Goal: Task Accomplishment & Management: Complete application form

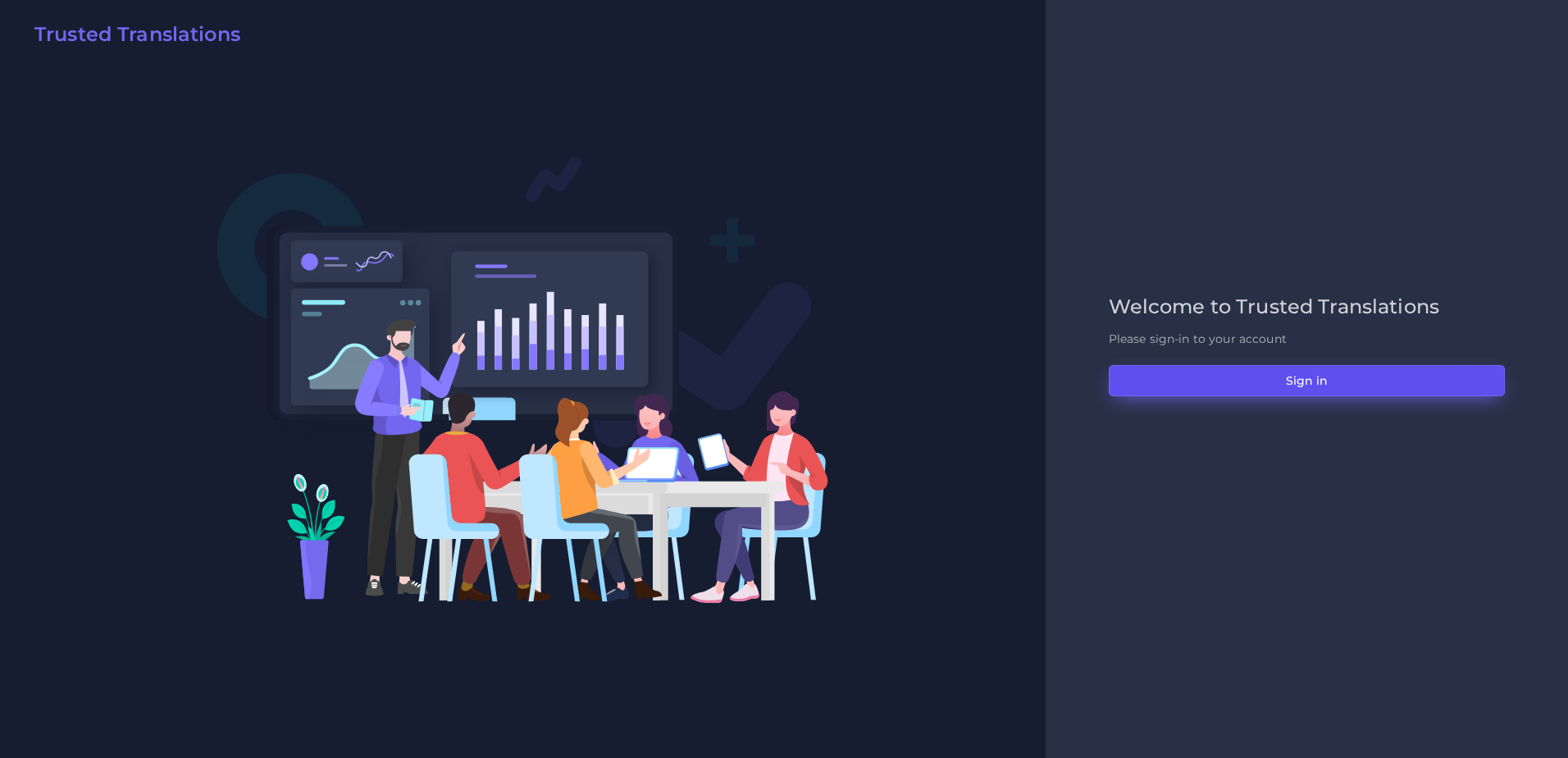
click at [1359, 378] on button "Sign in" at bounding box center [1306, 380] width 396 height 31
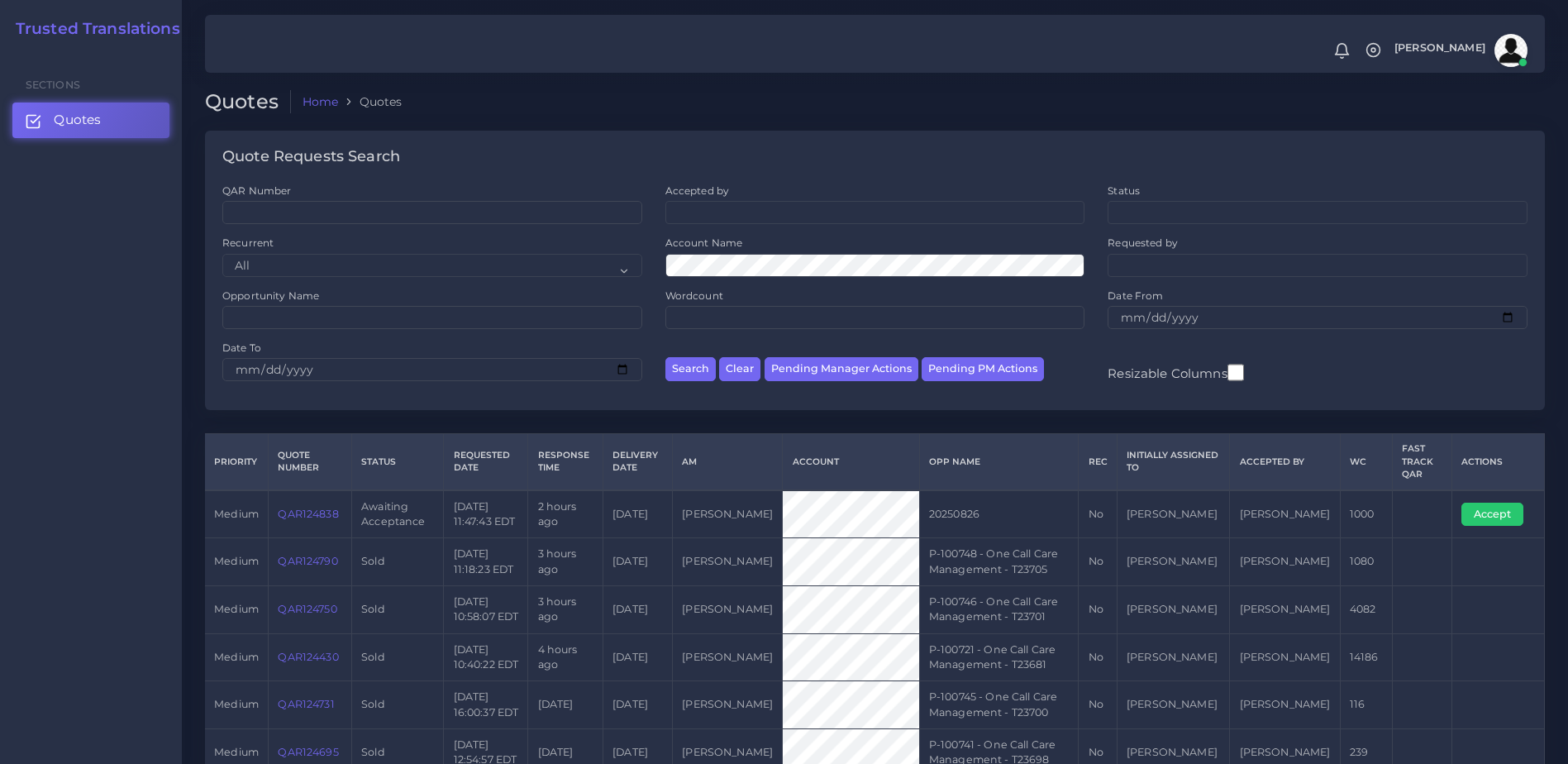
click at [328, 519] on link "QAR124838" at bounding box center [308, 513] width 60 height 12
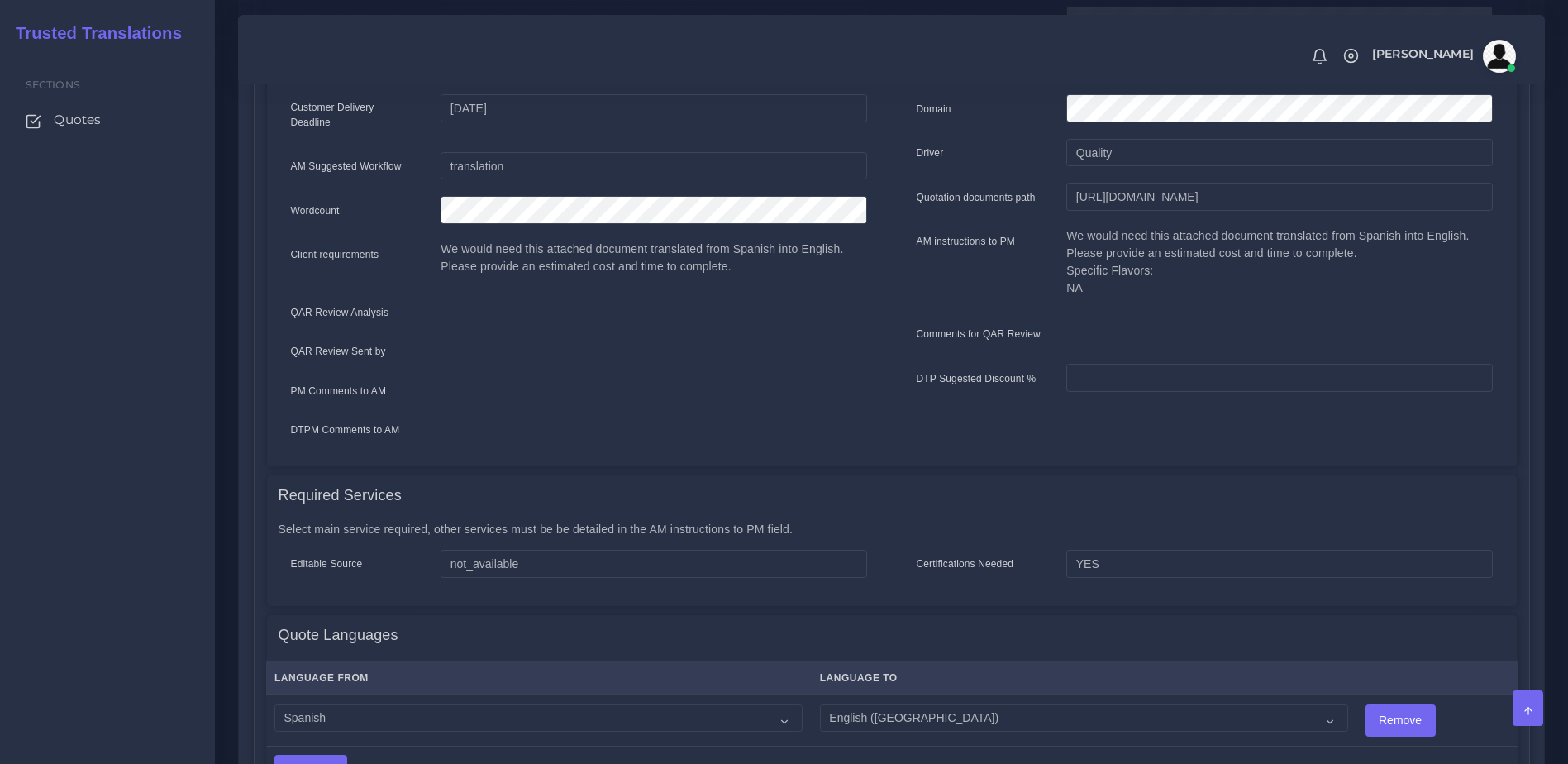
scroll to position [832, 0]
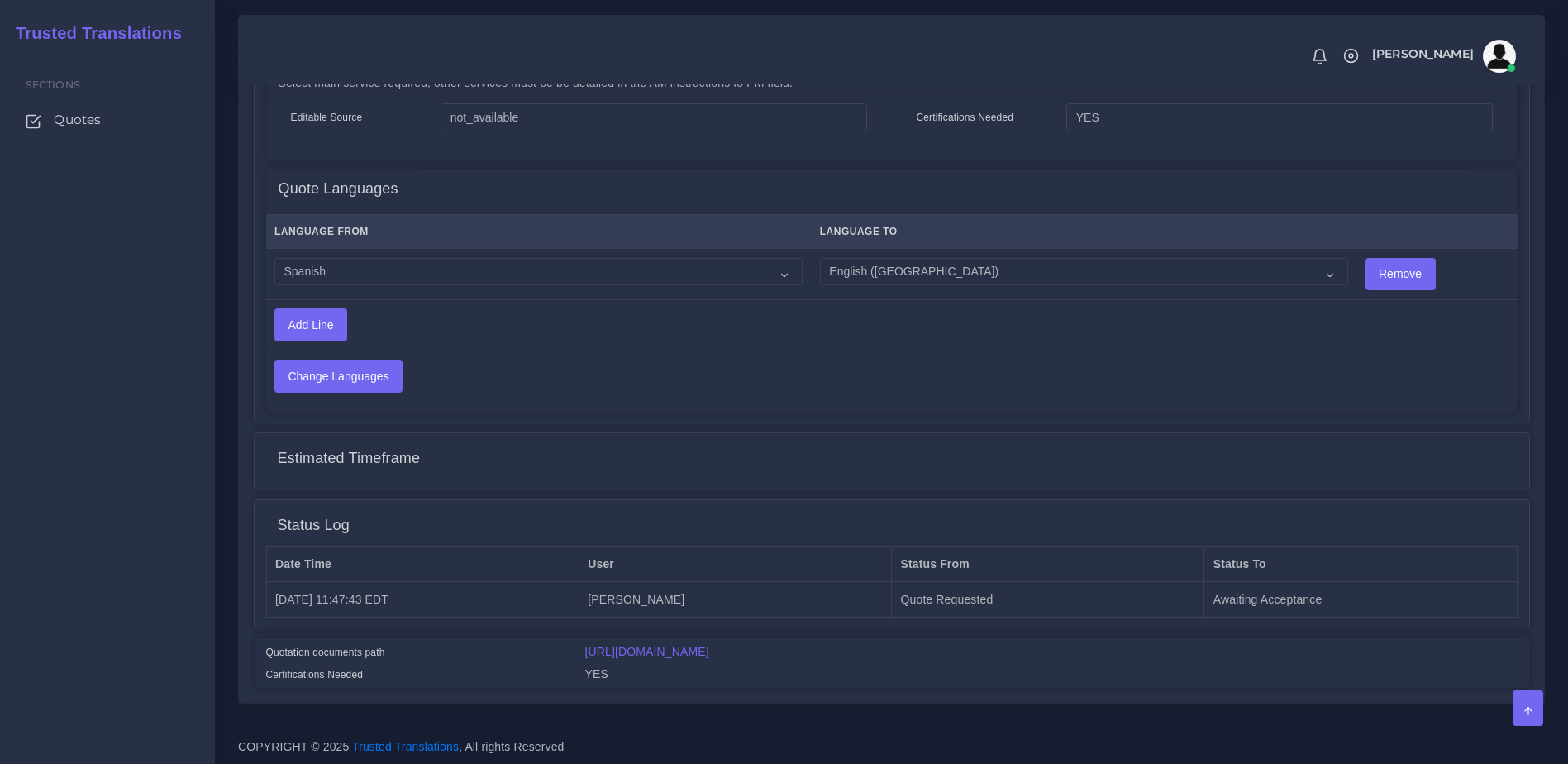
click at [696, 645] on link "https://workdrive.zoho.com/fgoh3e43b1a1fe2124b65bedd7c3c51a0e040/teams/fgoh3e43…" at bounding box center [648, 651] width 124 height 13
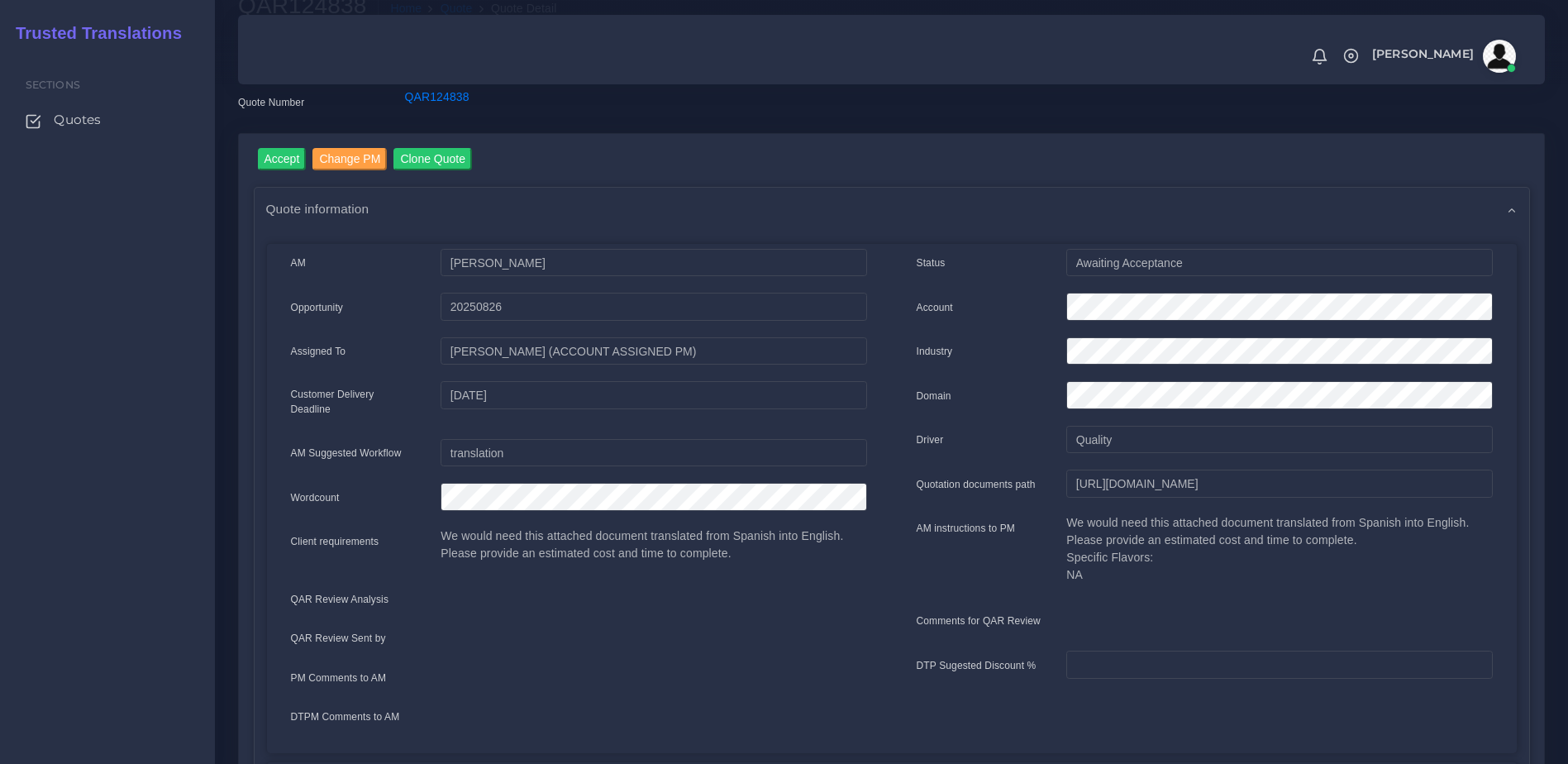
scroll to position [0, 0]
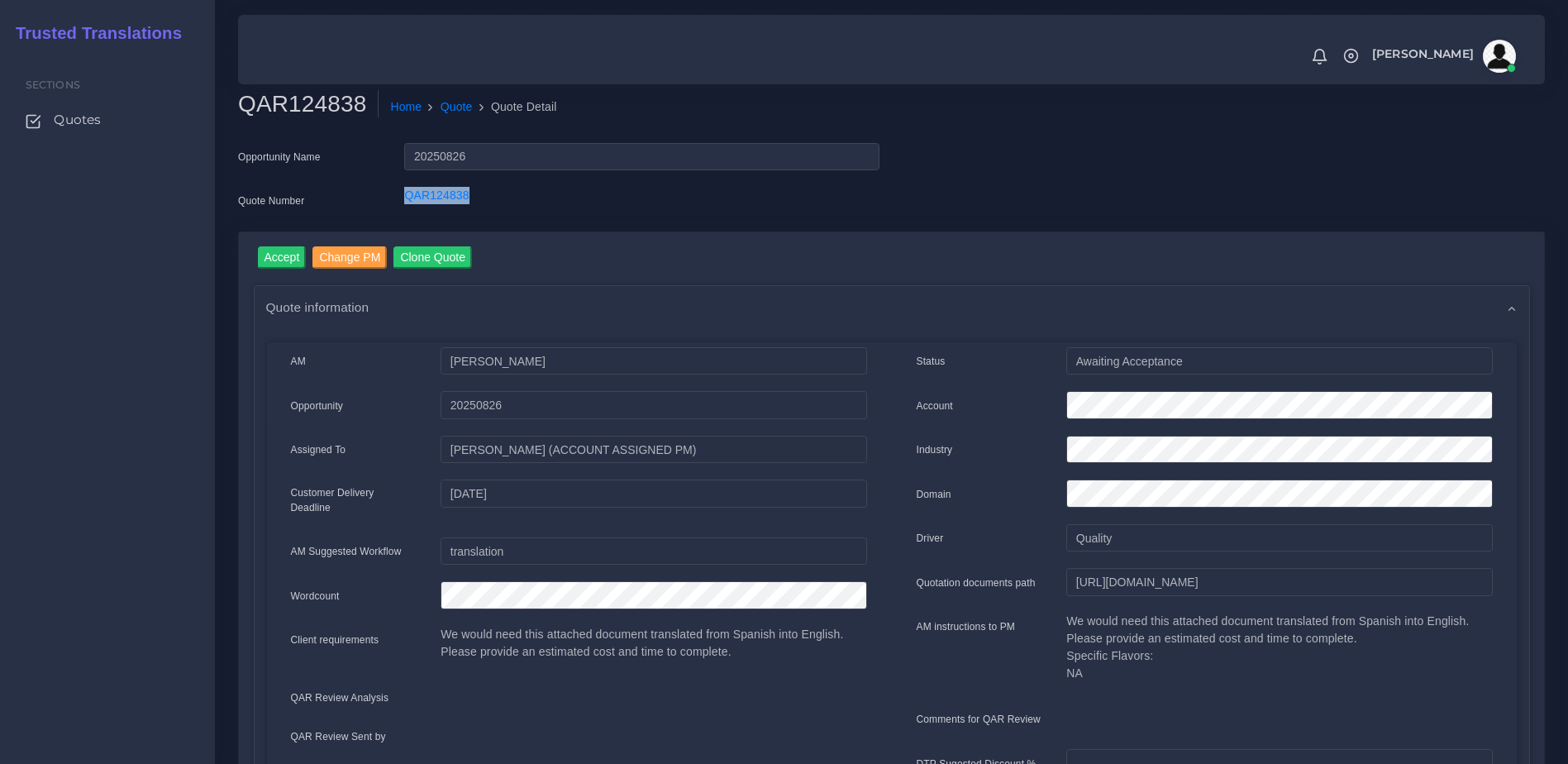
drag, startPoint x: 335, startPoint y: 190, endPoint x: 530, endPoint y: 211, distance: 196.1
click at [530, 211] on div "Quote Number QAR124838" at bounding box center [559, 203] width 666 height 33
drag, startPoint x: 530, startPoint y: 211, endPoint x: 441, endPoint y: 199, distance: 89.8
copy div "QAR124838"
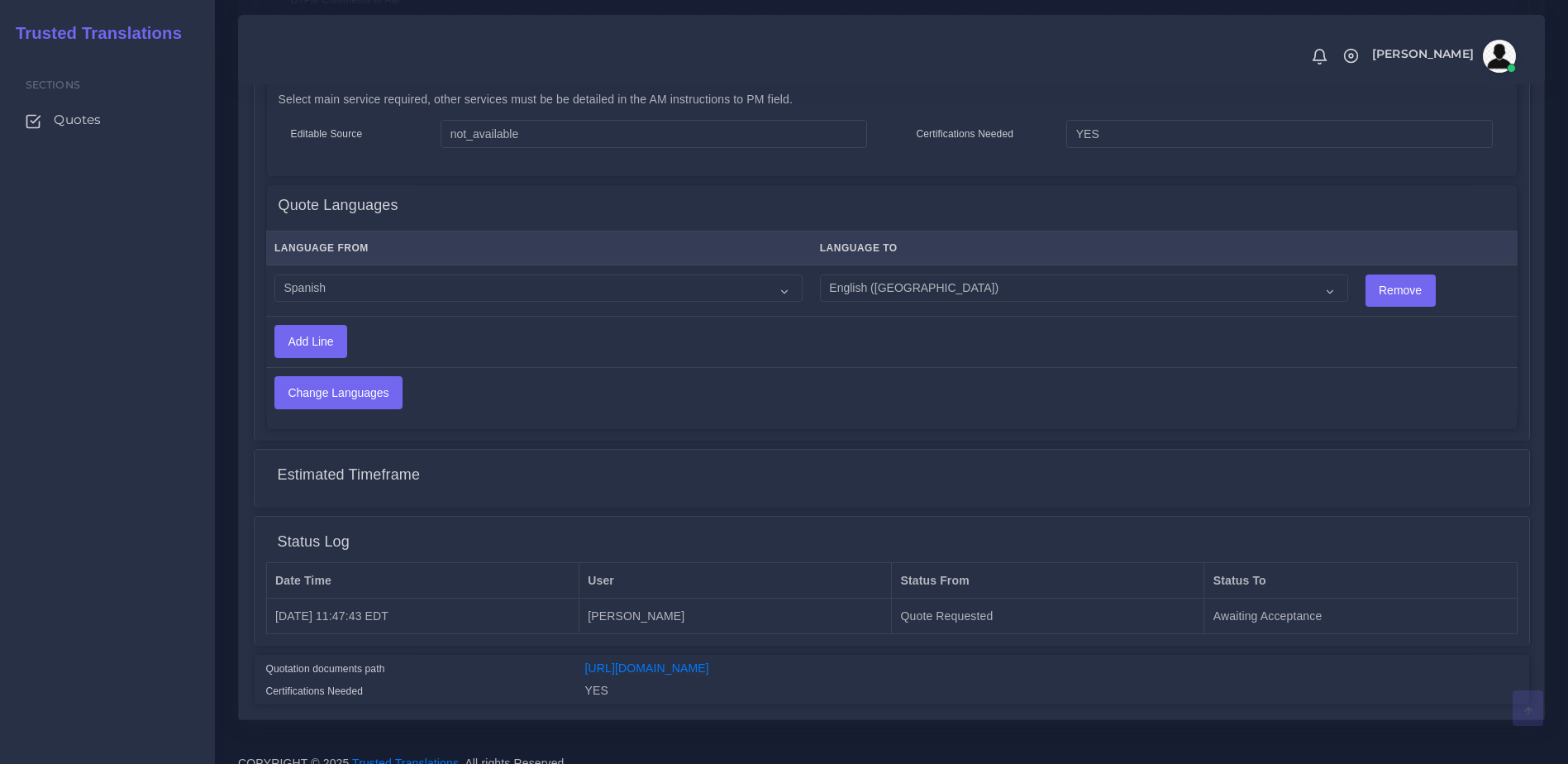
scroll to position [832, 0]
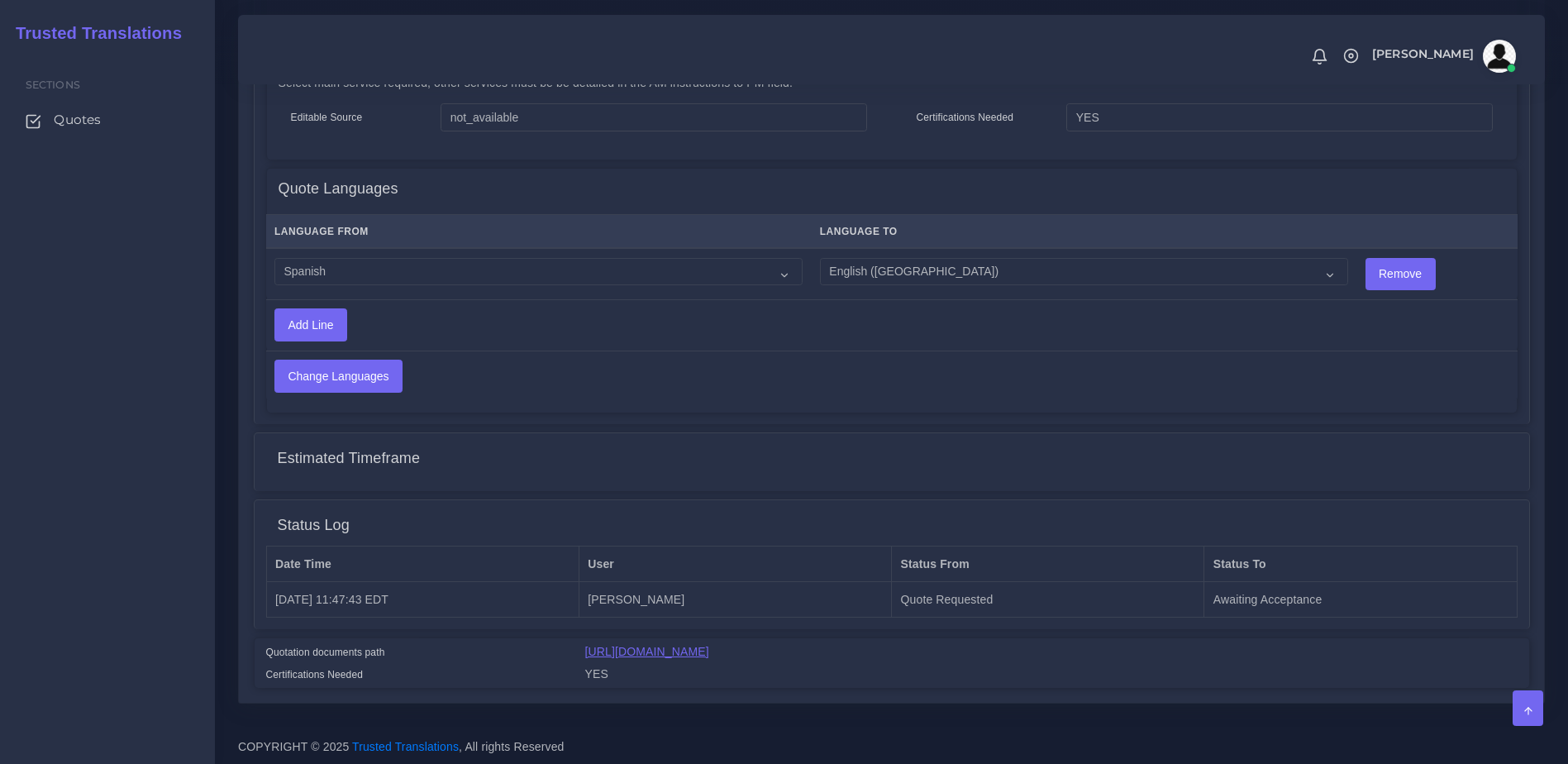
click at [709, 645] on link "https://workdrive.zoho.com/fgoh3e43b1a1fe2124b65bedd7c3c51a0e040/teams/fgoh3e43…" at bounding box center [648, 651] width 124 height 13
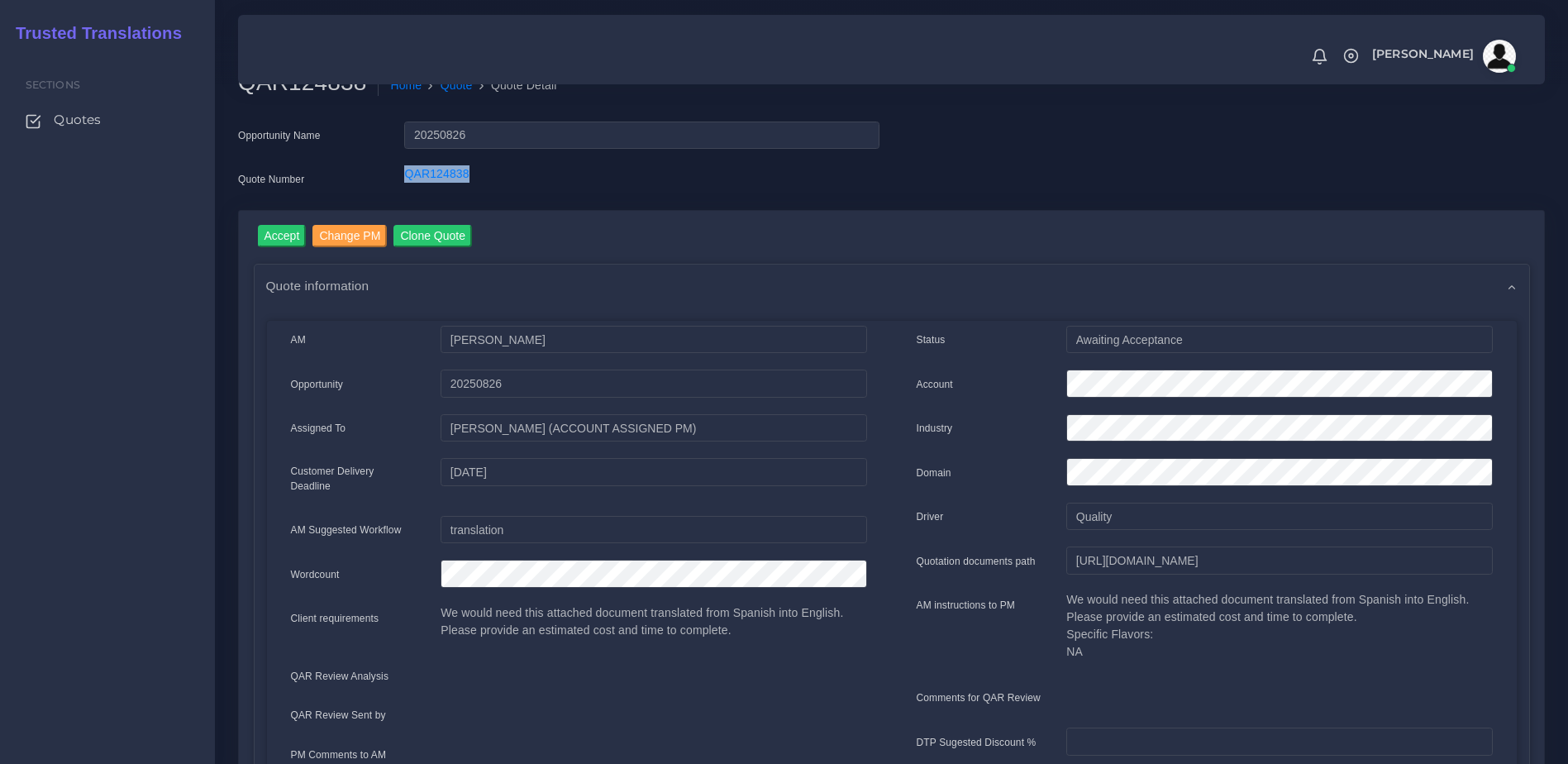
scroll to position [109, 0]
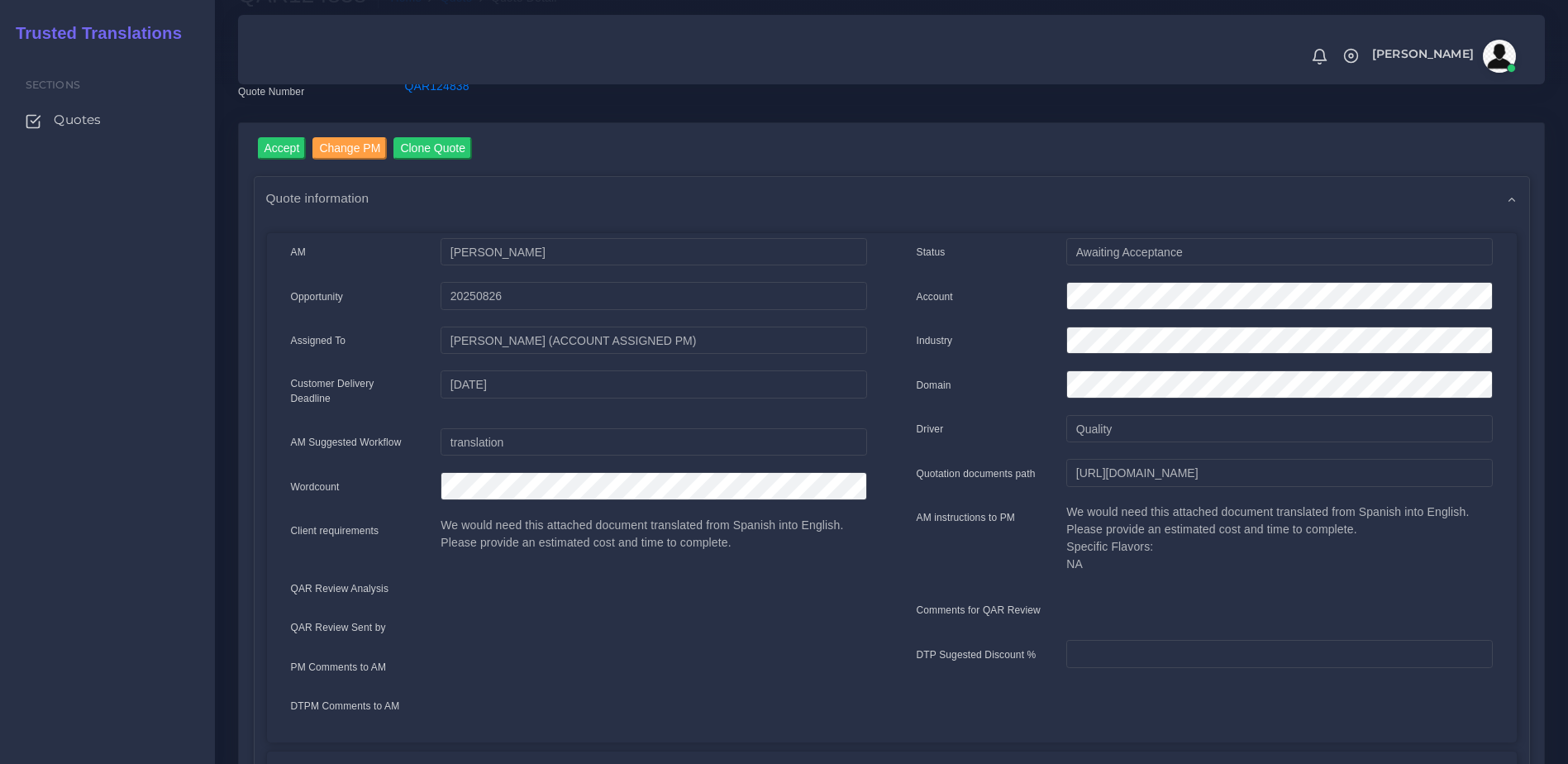
click at [1001, 469] on label "Quotation documents path" at bounding box center [976, 474] width 119 height 15
click at [1066, 469] on input "https://workdrive.zoho.com/fgoh3e43b1a1fe2124b65bedd7c3c51a0e040/teams/fgoh3e43…" at bounding box center [1278, 473] width 426 height 28
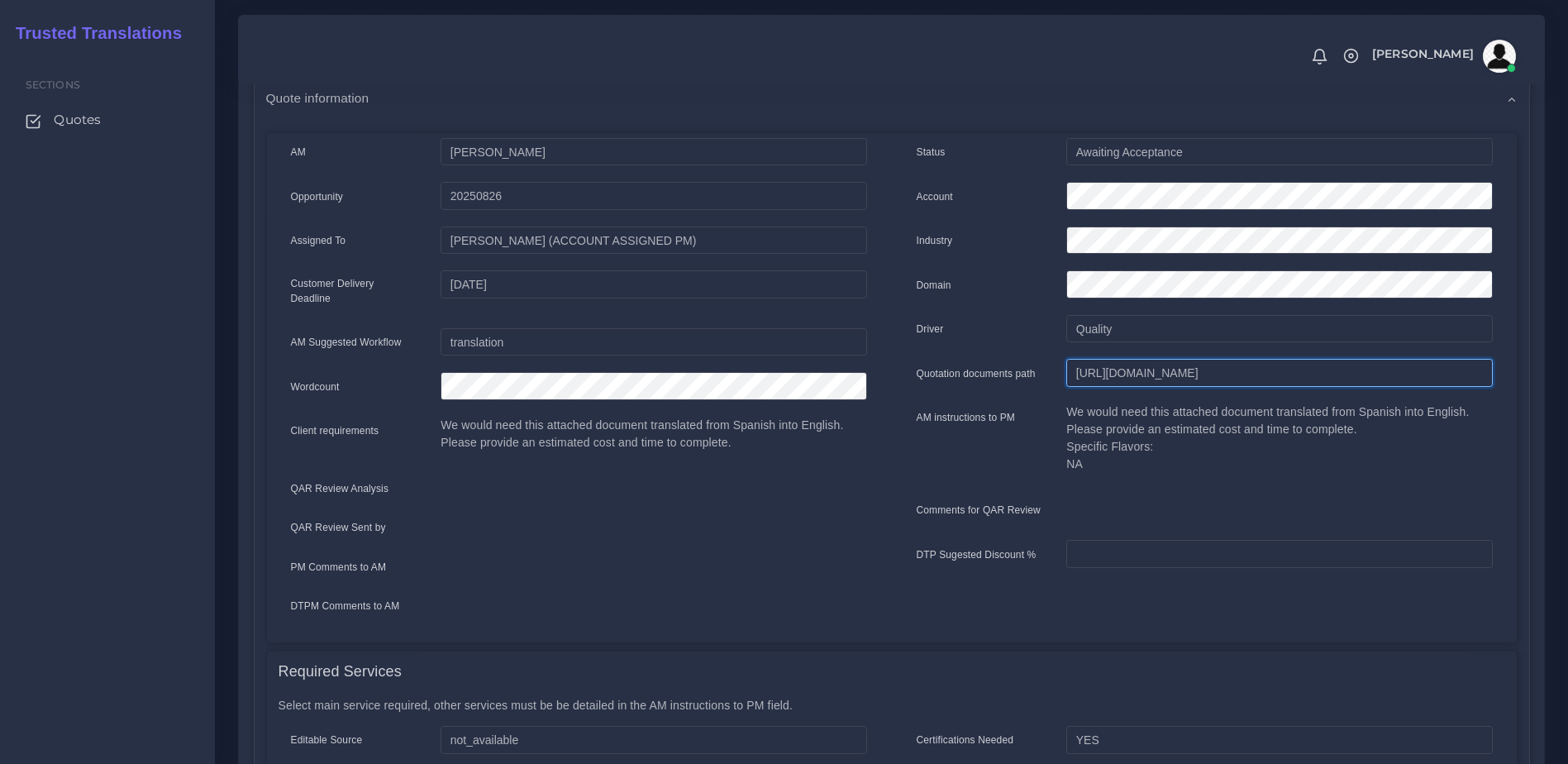
scroll to position [212, 0]
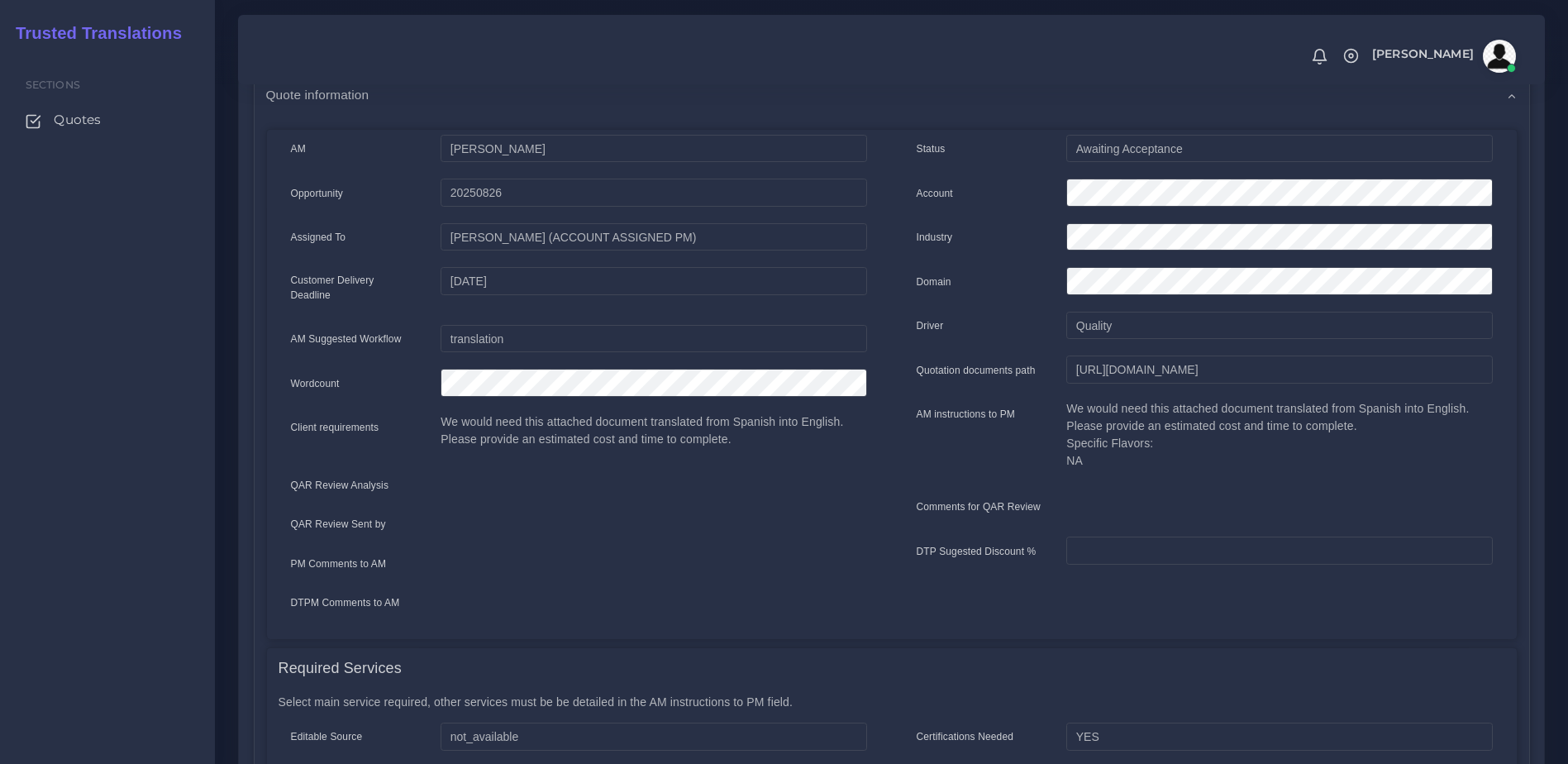
click at [947, 648] on div "Required Services" at bounding box center [891, 668] width 1250 height 42
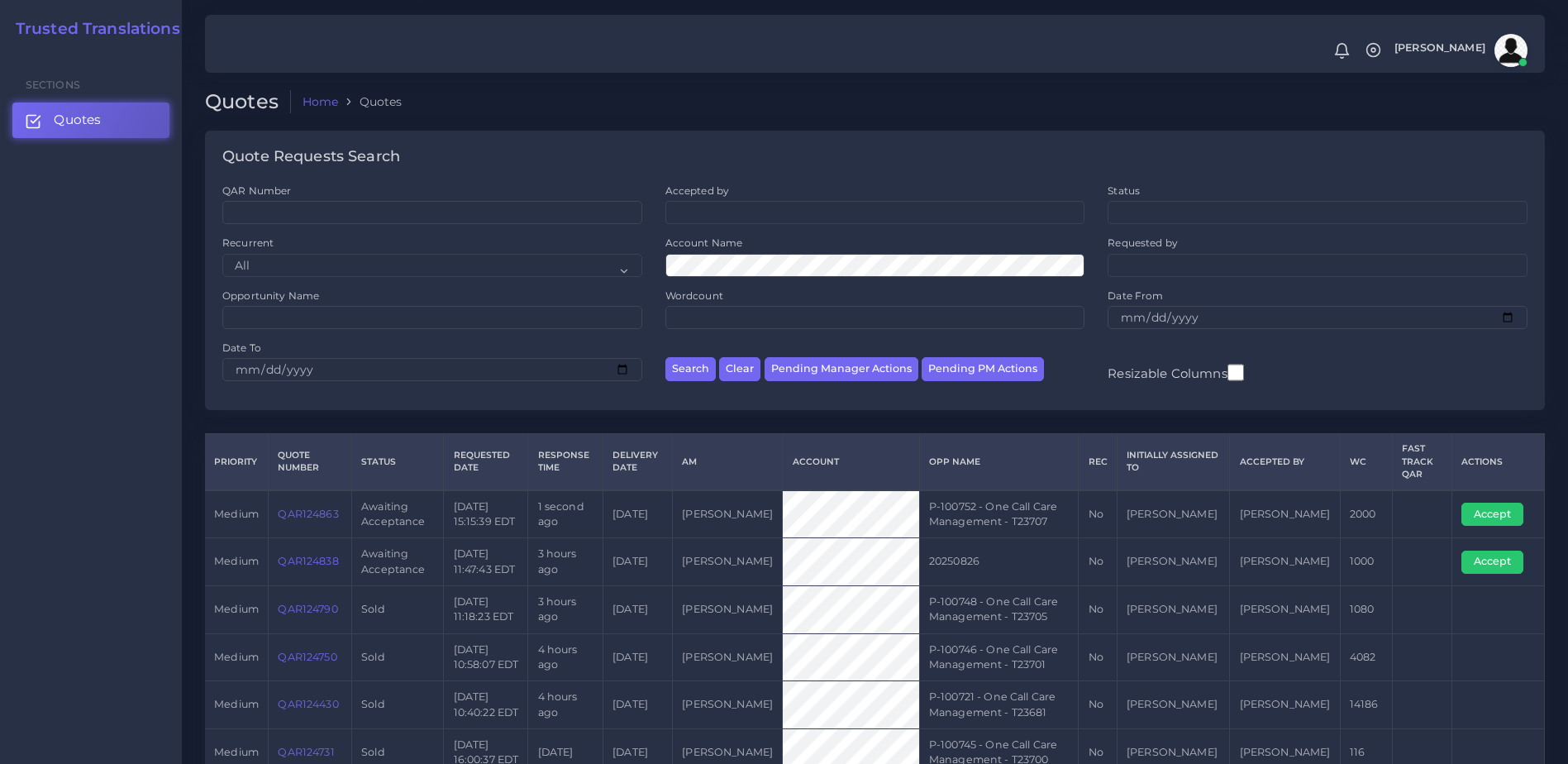
click at [310, 511] on link "QAR124863" at bounding box center [308, 513] width 60 height 12
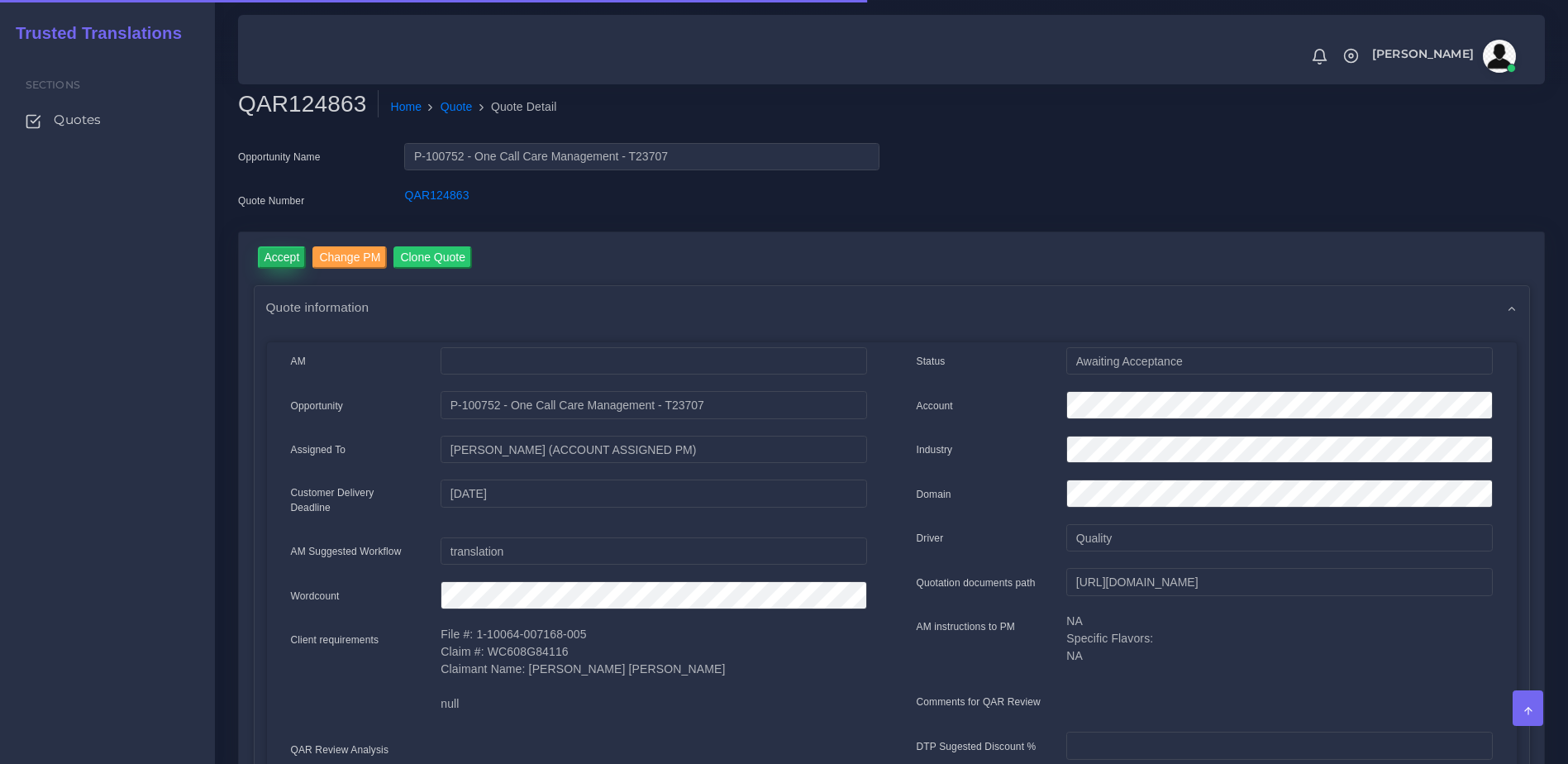
click at [276, 259] on input "Accept" at bounding box center [282, 257] width 49 height 22
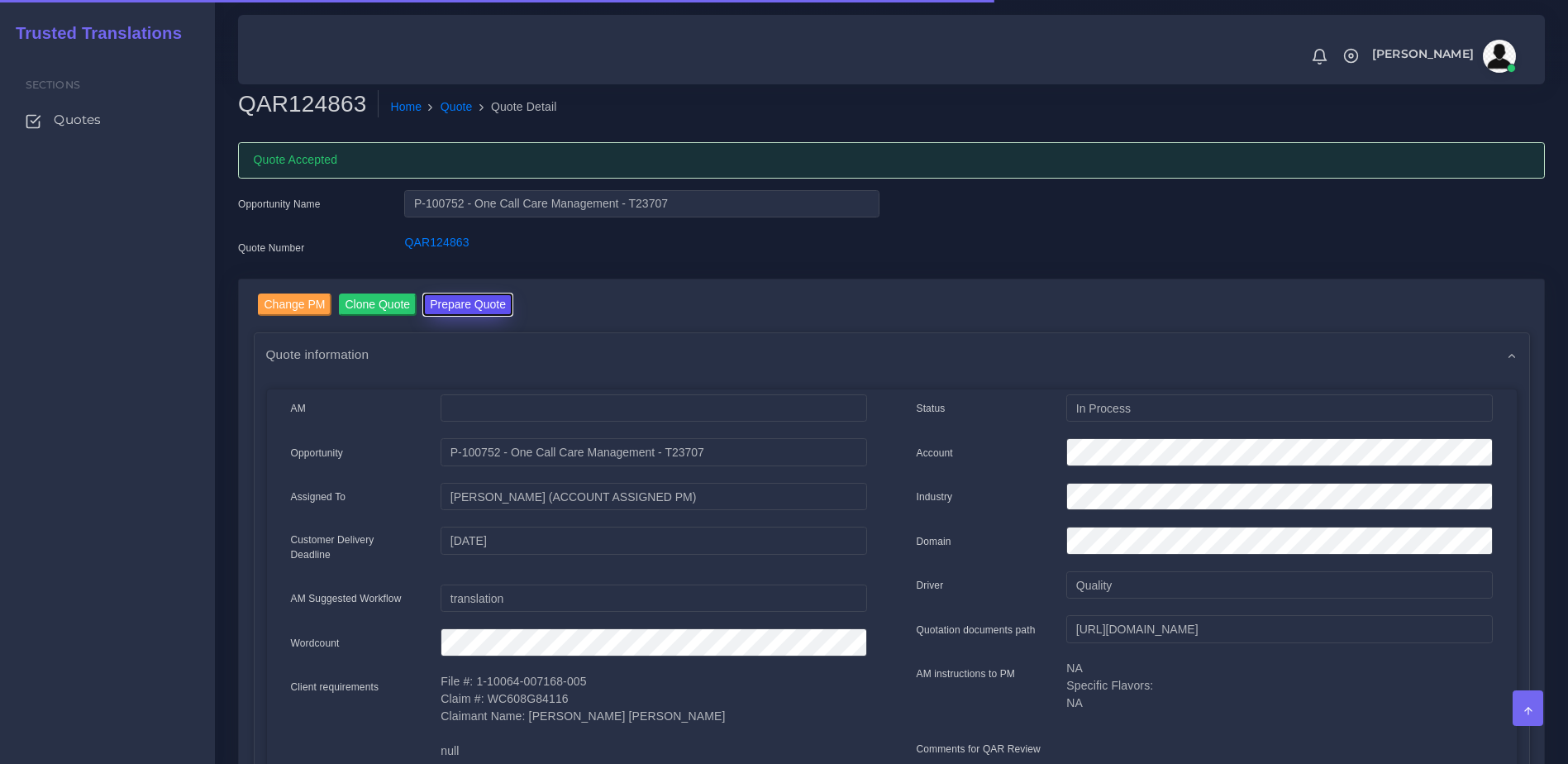
click at [468, 297] on button "Prepare Quote" at bounding box center [467, 304] width 89 height 22
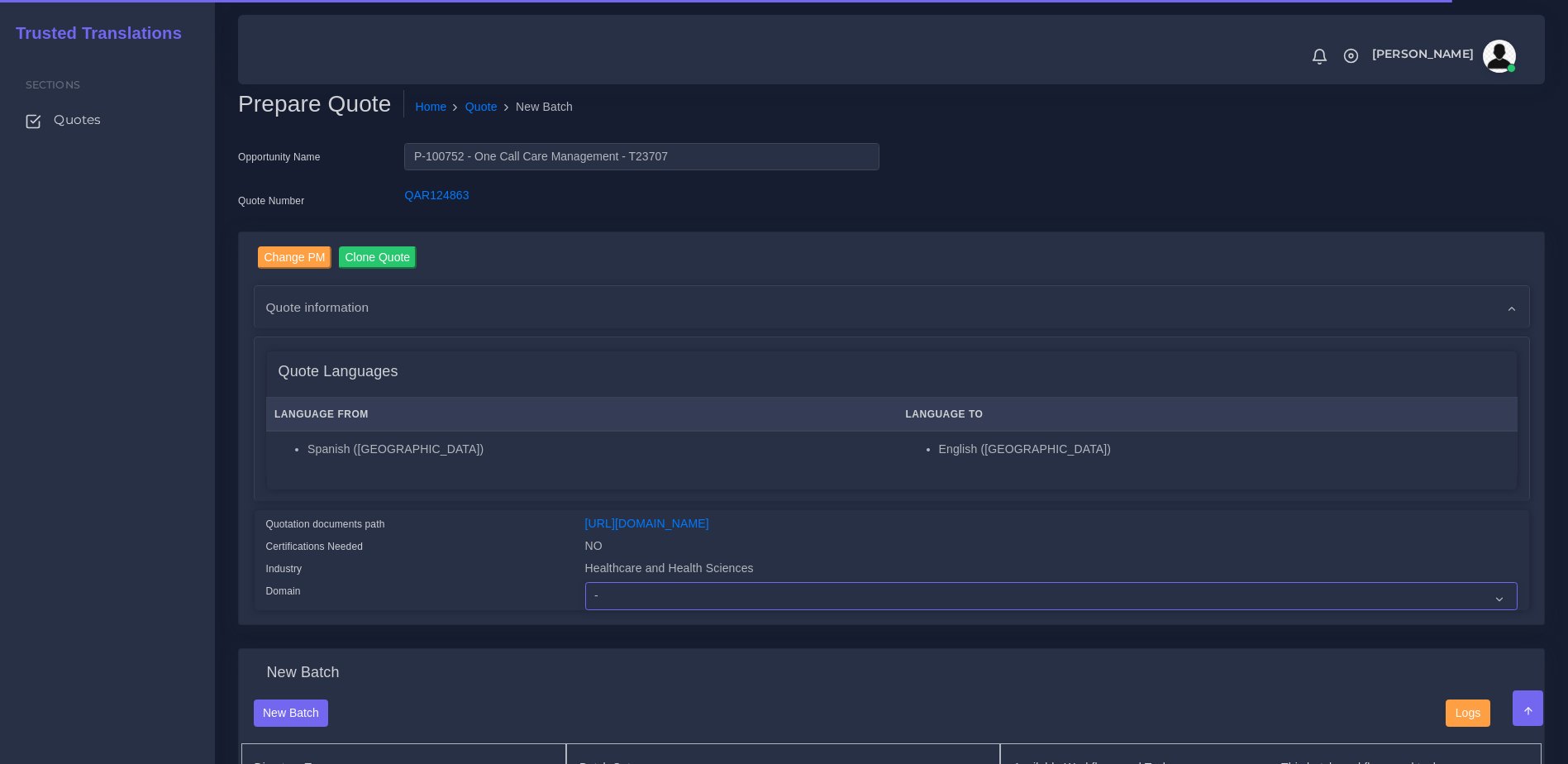
click at [649, 601] on select "- Advertising and Media Agriculture, Forestry and Fishing Architecture, Buildin…" at bounding box center [1051, 596] width 932 height 28
select select "Healthcare and Health Sciences"
click at [585, 594] on select "- Advertising and Media Agriculture, Forestry and Fishing Architecture, Buildin…" at bounding box center [1051, 596] width 932 height 28
click at [515, 537] on div "Quotation documents path" at bounding box center [413, 526] width 319 height 22
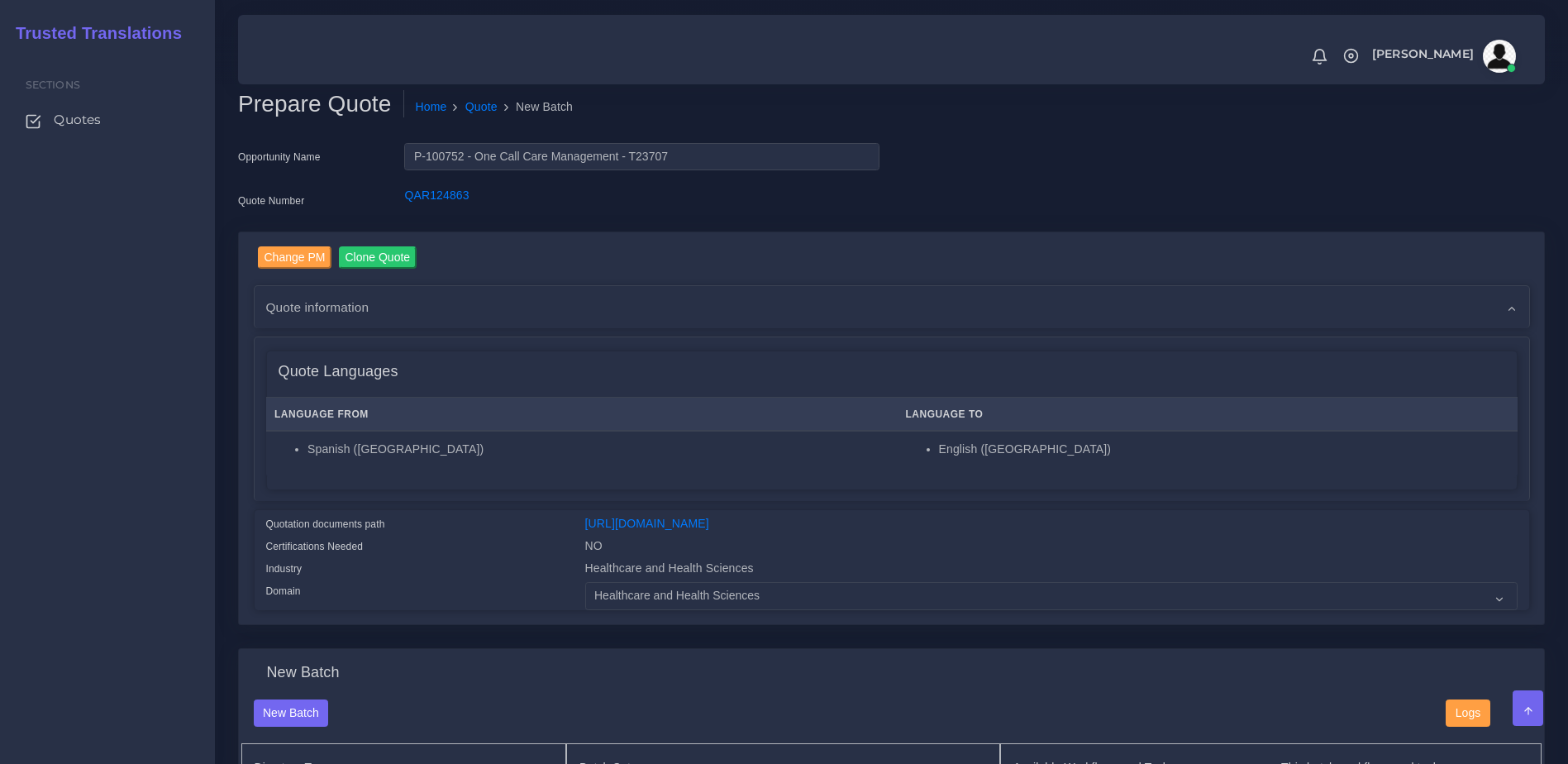
scroll to position [346, 0]
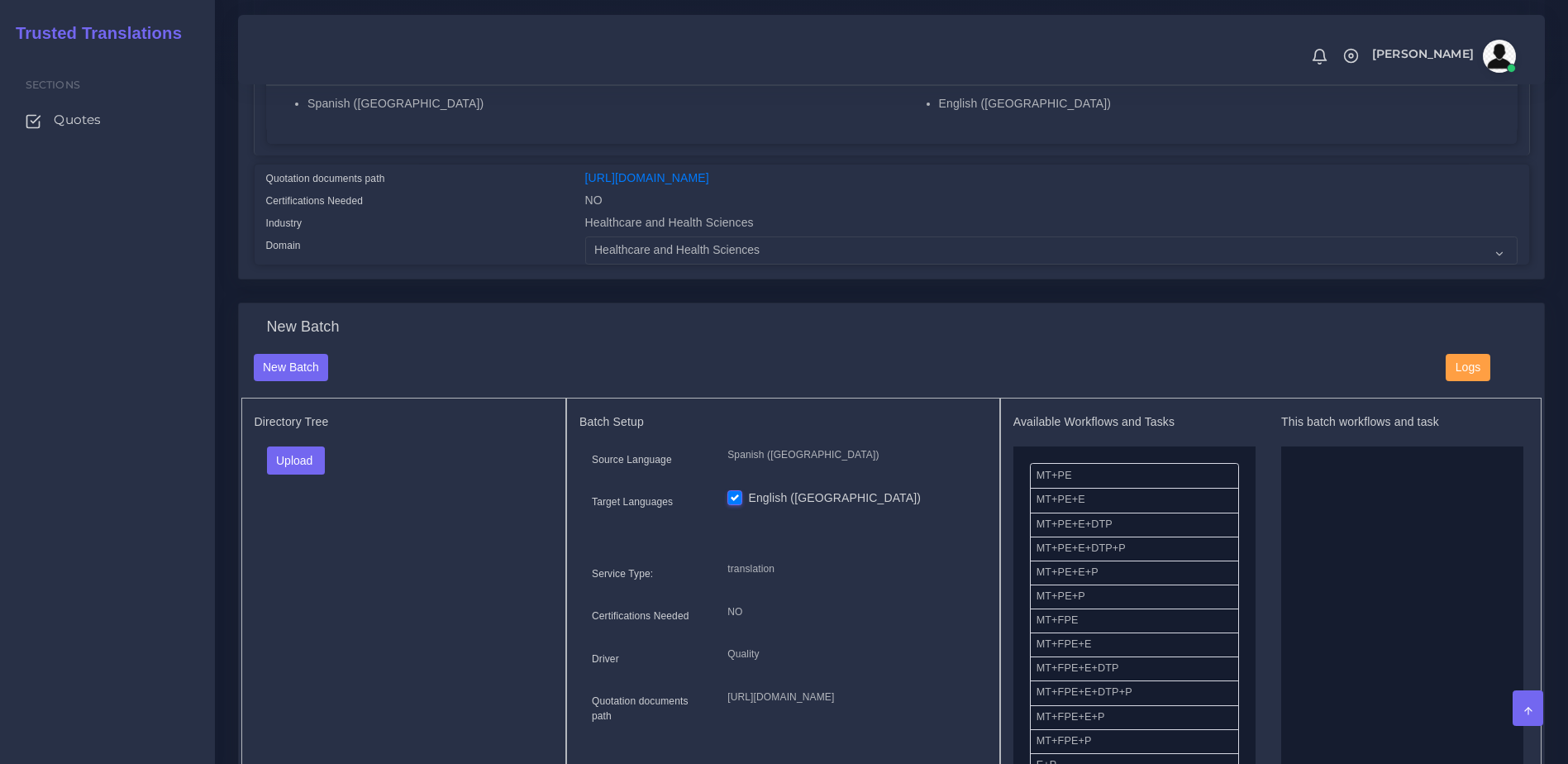
click at [329, 469] on div "Upload Folder Files un/check all" at bounding box center [404, 466] width 299 height 40
click at [302, 470] on button "Upload" at bounding box center [296, 460] width 59 height 28
click at [299, 532] on label "Files" at bounding box center [324, 523] width 114 height 20
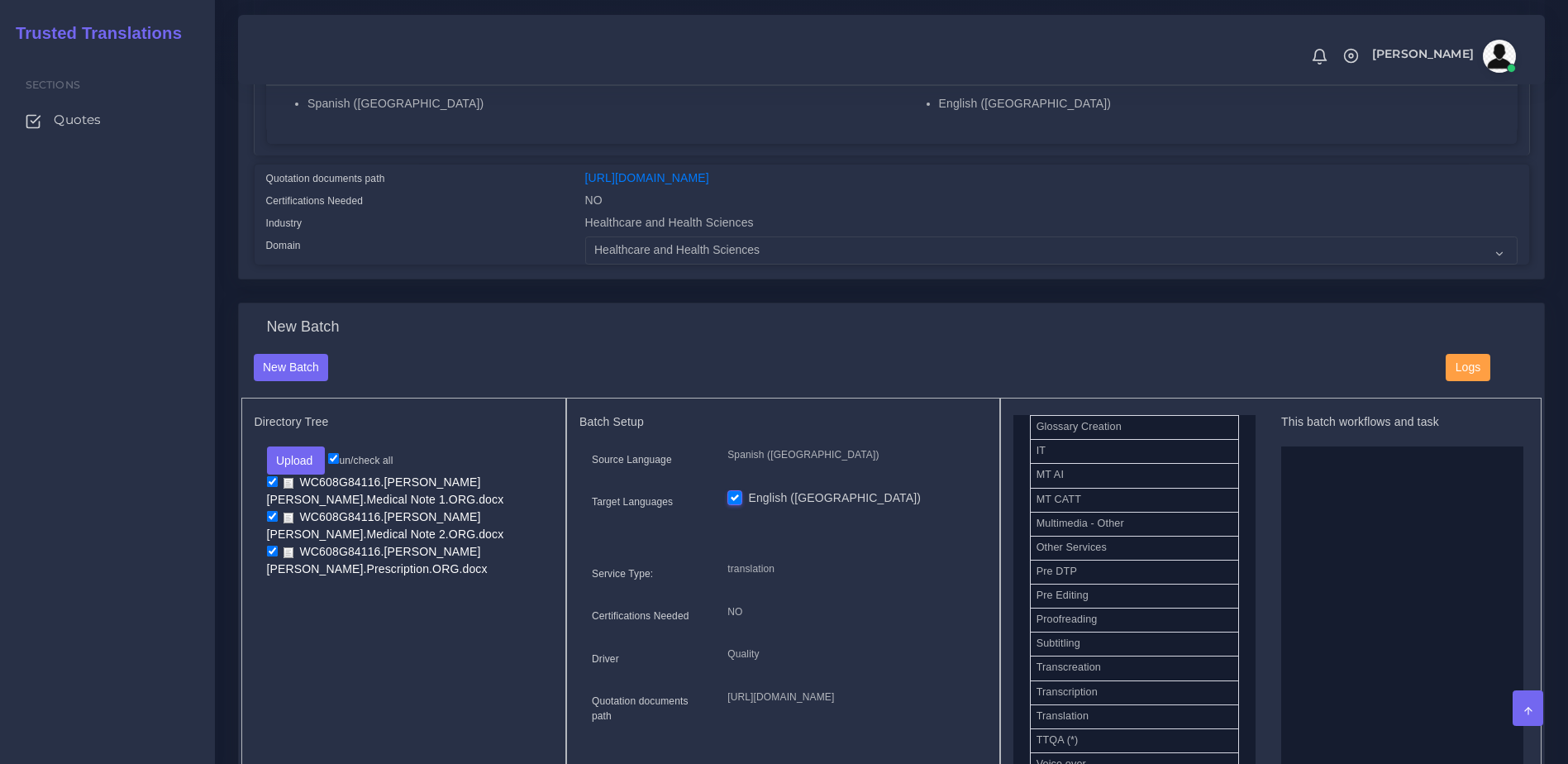
scroll to position [792, 0]
drag, startPoint x: 1078, startPoint y: 590, endPoint x: 1355, endPoint y: 609, distance: 277.7
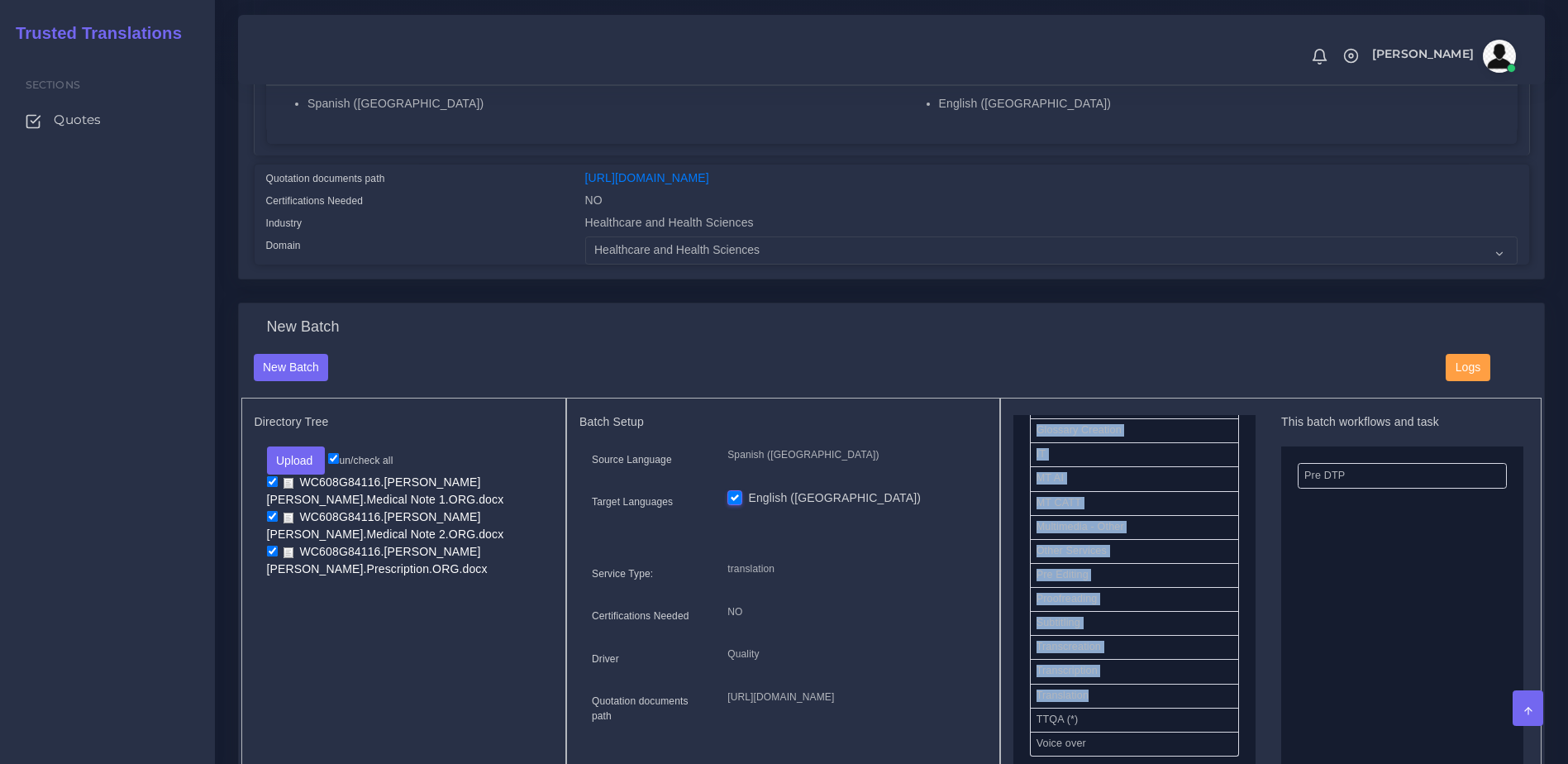
drag, startPoint x: 1242, startPoint y: 697, endPoint x: 1266, endPoint y: 568, distance: 131.2
click at [1266, 568] on div "Available Workflows and Tasks MT+PE MT+PE+E MT+PE+E+DTP MT+PE+E+DTP+P MT+PE+E+P…" at bounding box center [1271, 601] width 515 height 372
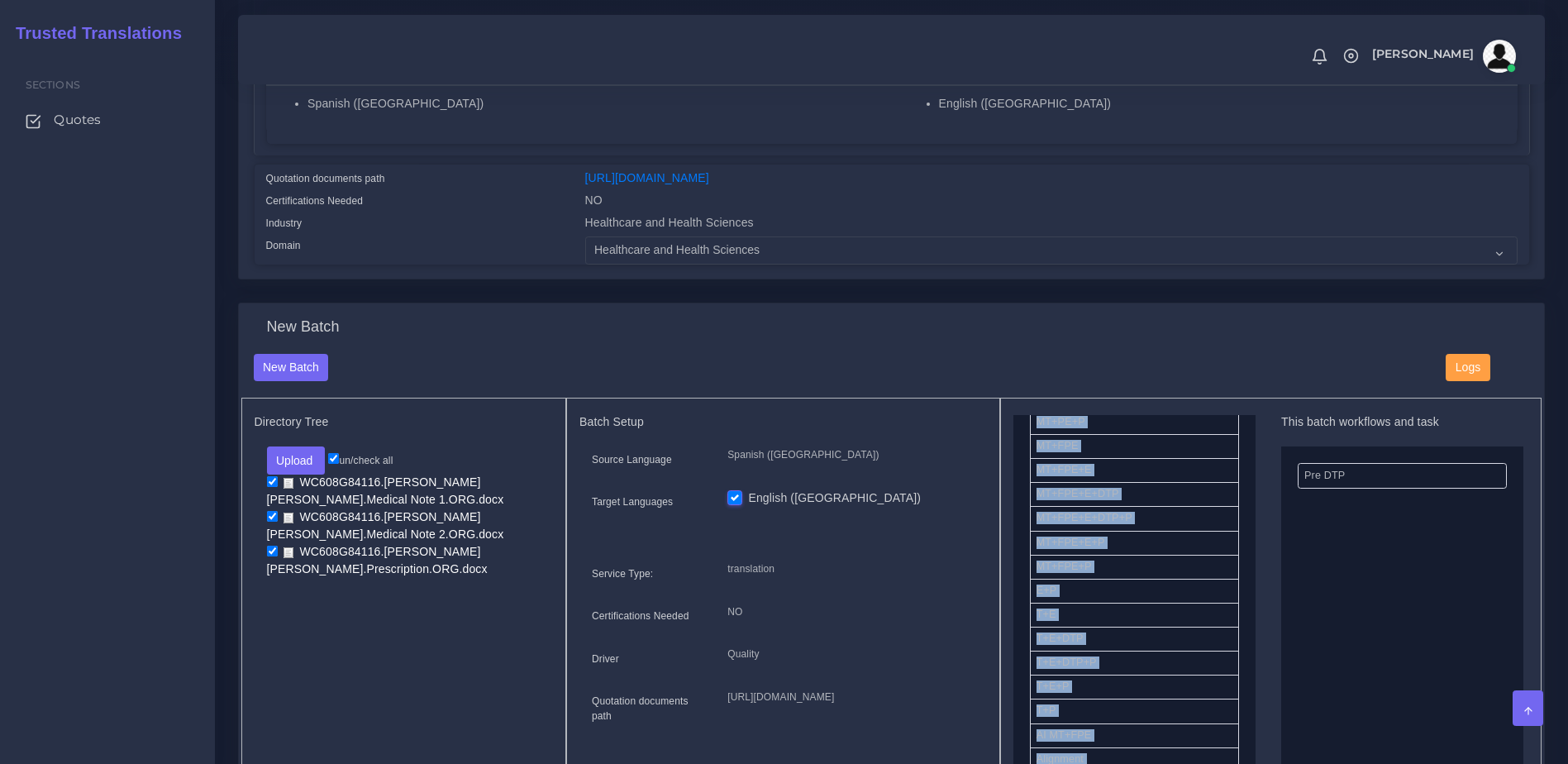
scroll to position [180, 0]
click at [1314, 691] on ul "Pre DTP" at bounding box center [1402, 624] width 243 height 355
click at [1076, 688] on li "T+E+P" at bounding box center [1134, 681] width 209 height 25
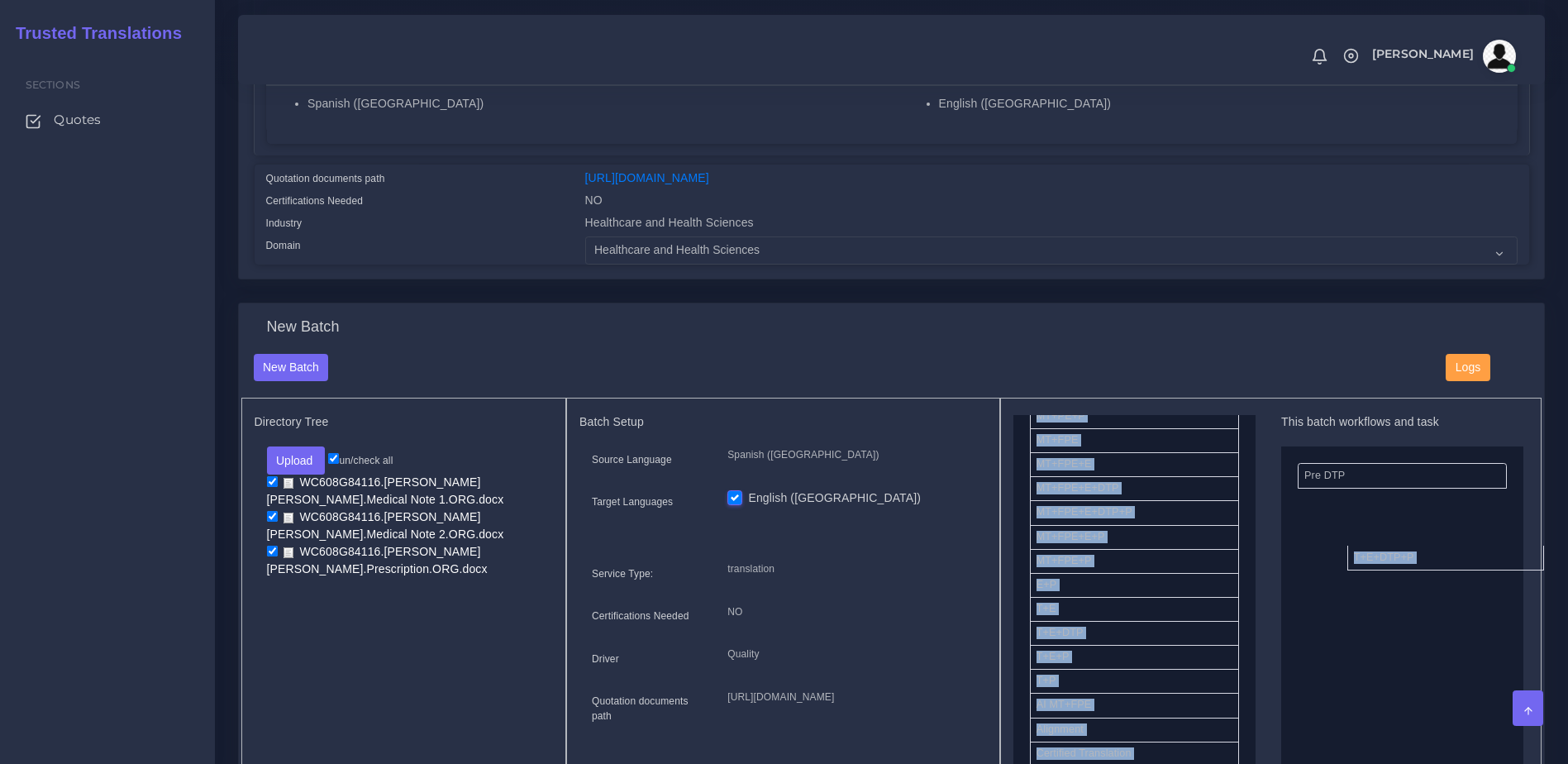
drag, startPoint x: 1072, startPoint y: 671, endPoint x: 1381, endPoint y: 573, distance: 324.2
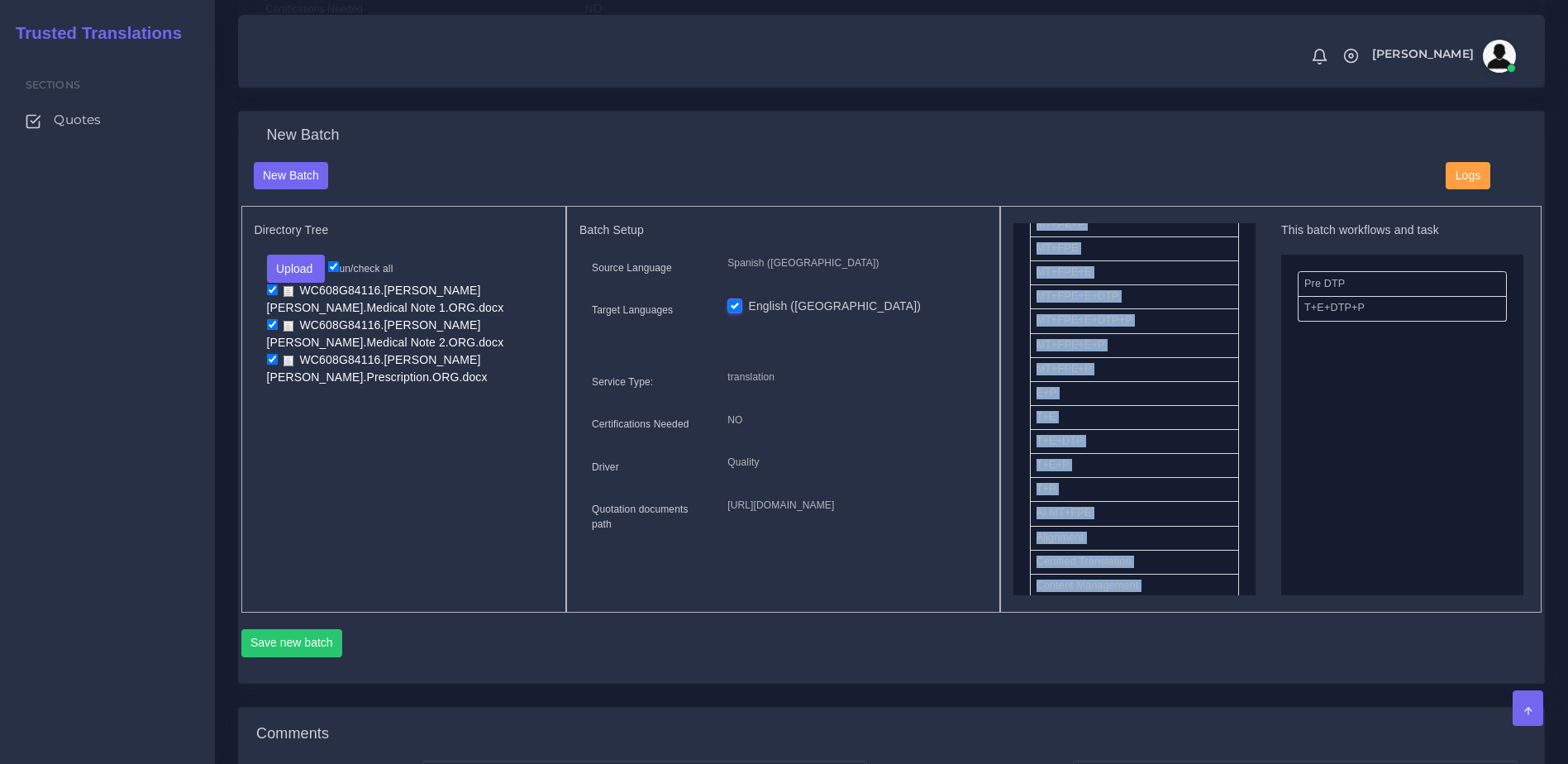
scroll to position [553, 0]
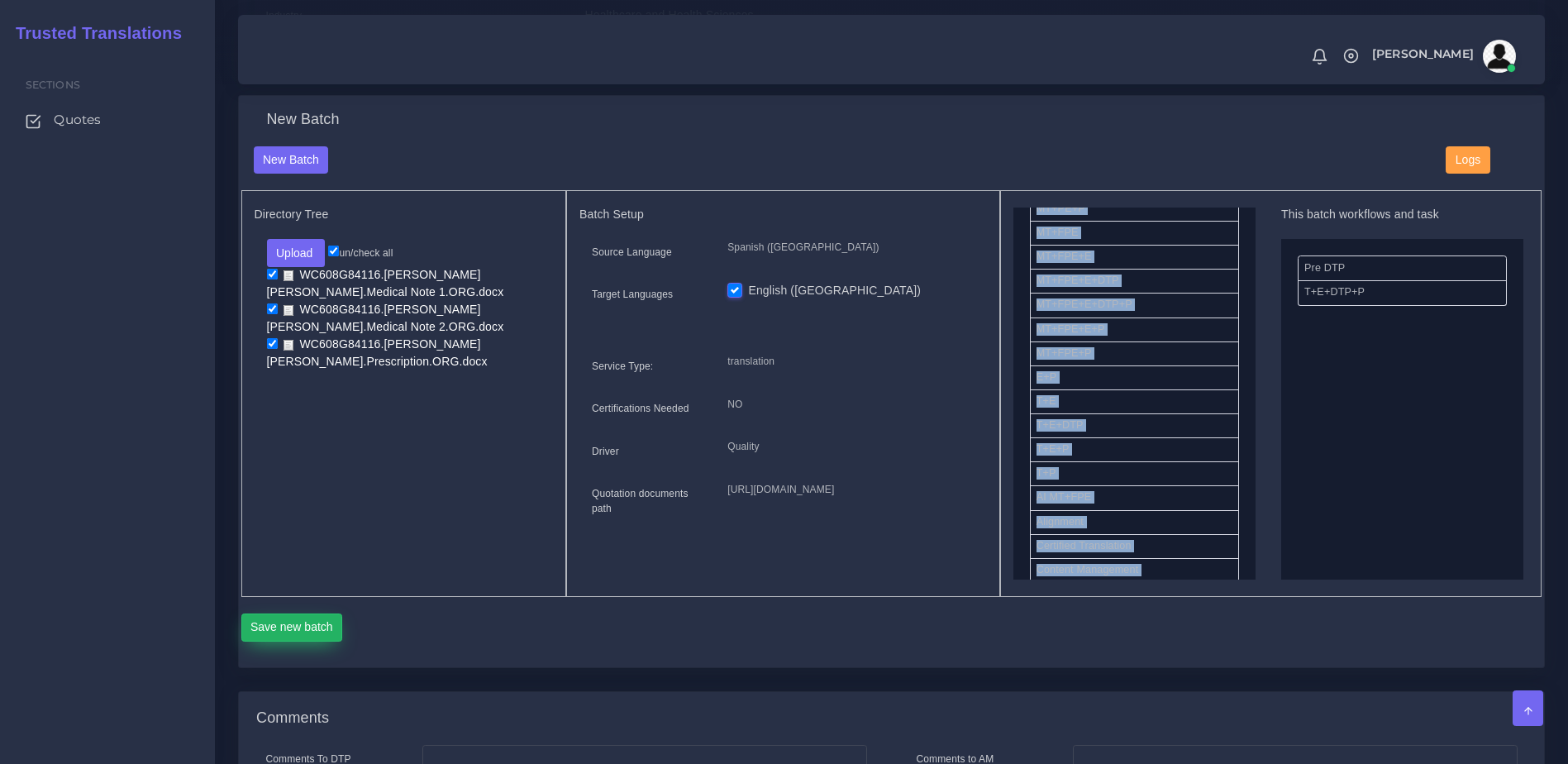
click at [334, 641] on button "Save new batch" at bounding box center [292, 627] width 101 height 28
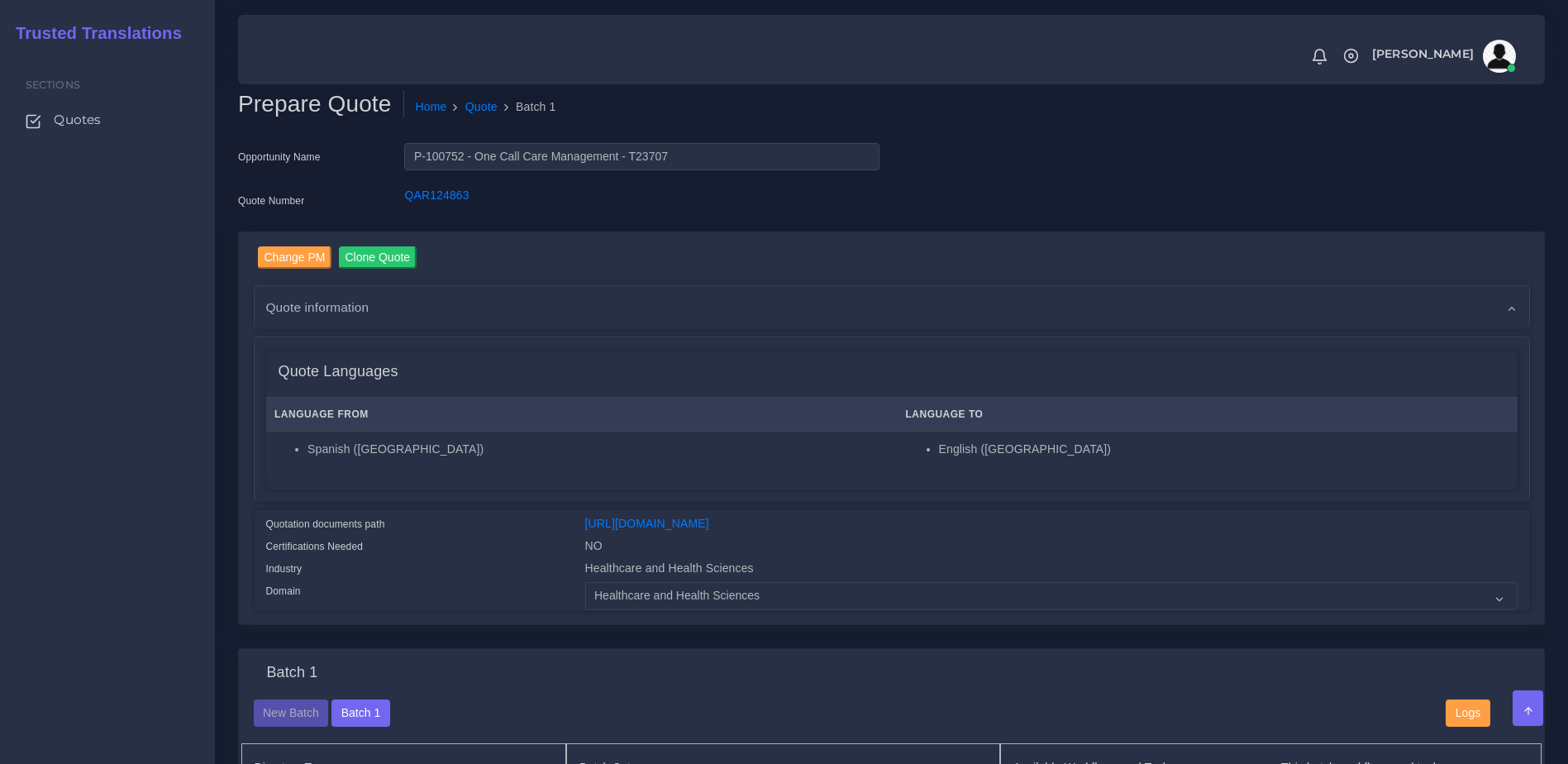
drag, startPoint x: 0, startPoint y: 0, endPoint x: 944, endPoint y: 658, distance: 1150.7
click at [944, 649] on div "Change PM Clone Quote AM 0" at bounding box center [891, 440] width 1332 height 418
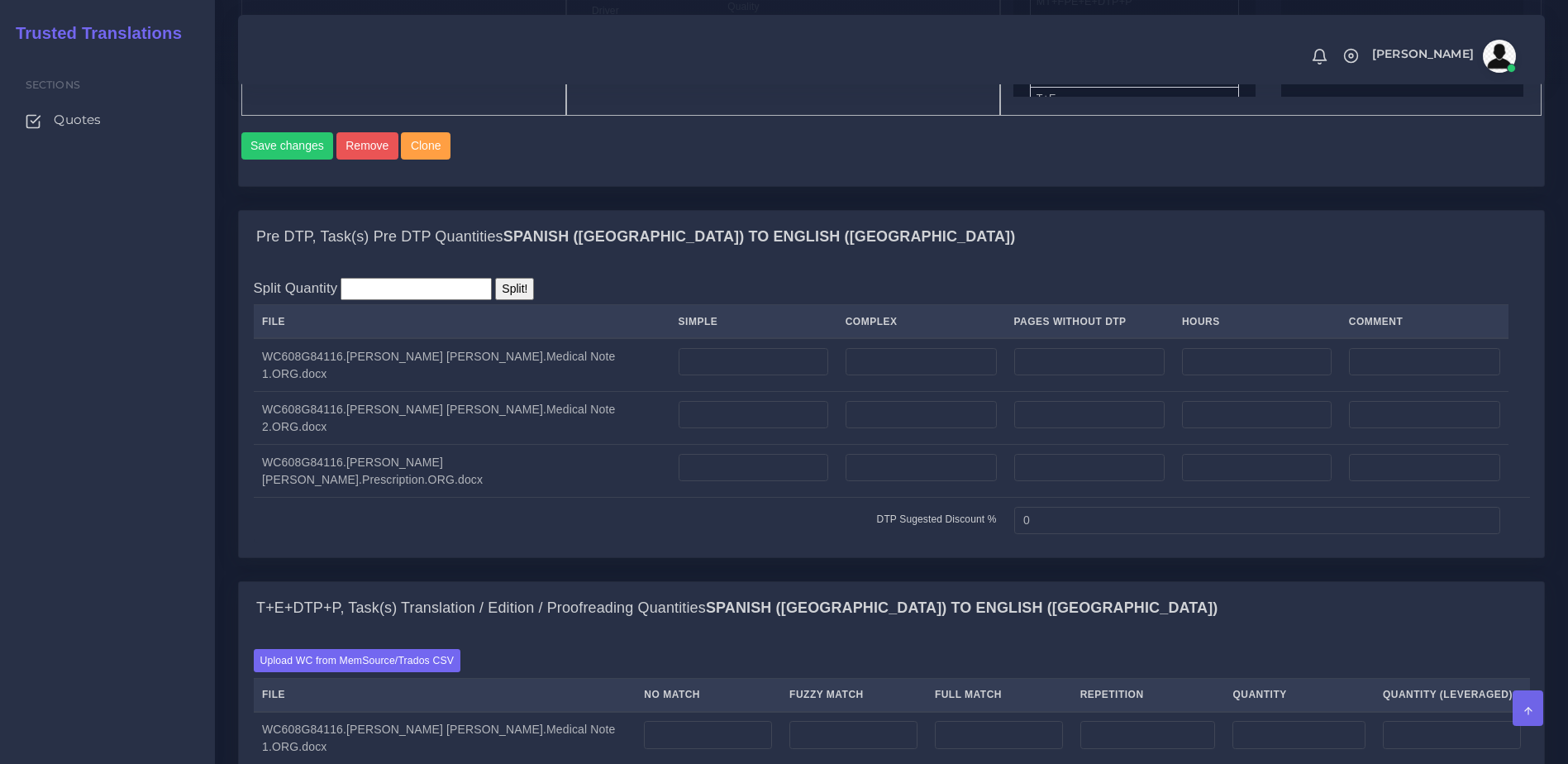
scroll to position [1164, 0]
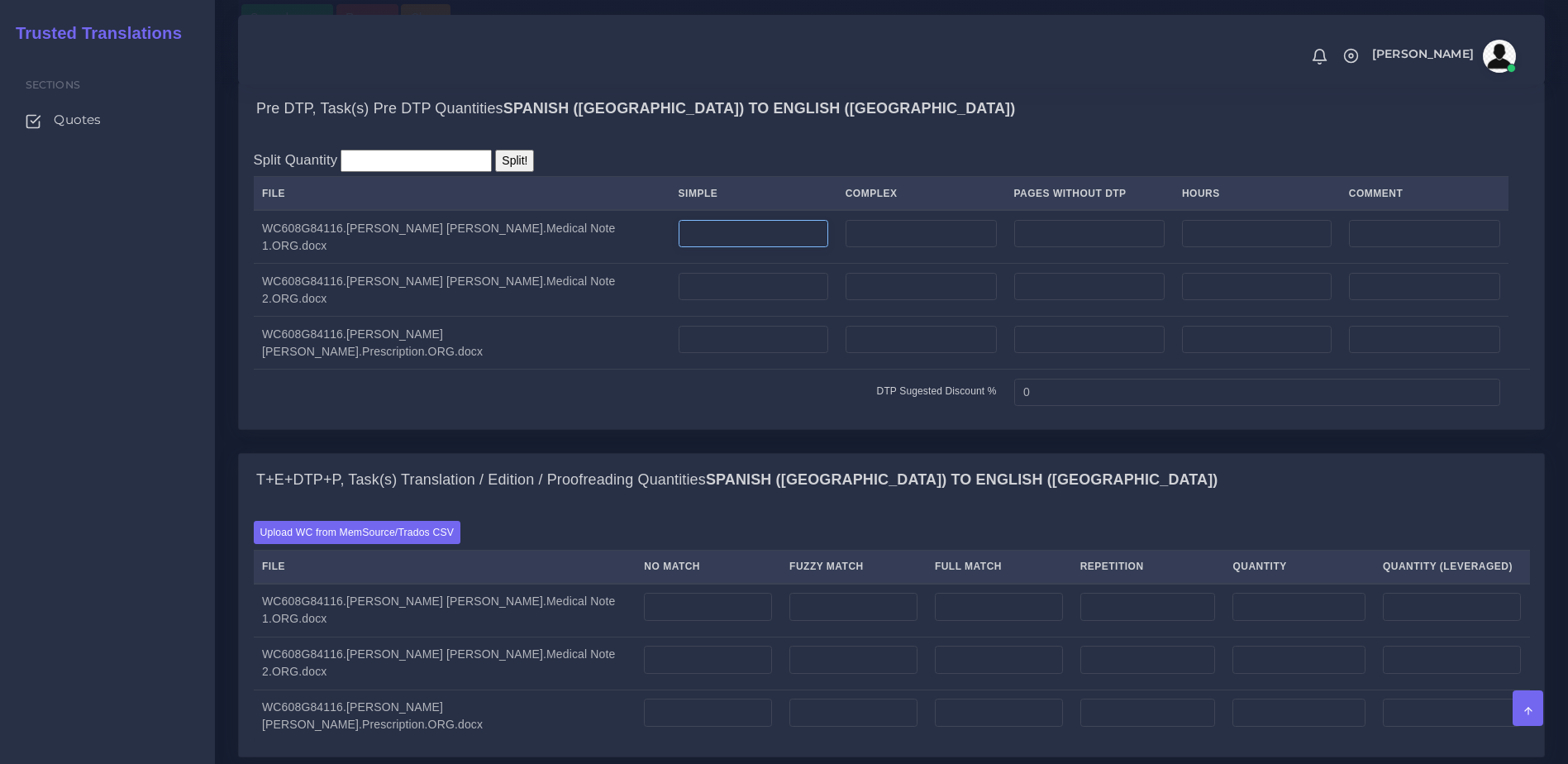
click at [691, 248] on input "number" at bounding box center [753, 234] width 149 height 28
type input "1"
click at [699, 369] on td at bounding box center [753, 343] width 167 height 53
click at [693, 301] on input "number" at bounding box center [753, 287] width 149 height 28
type input "2"
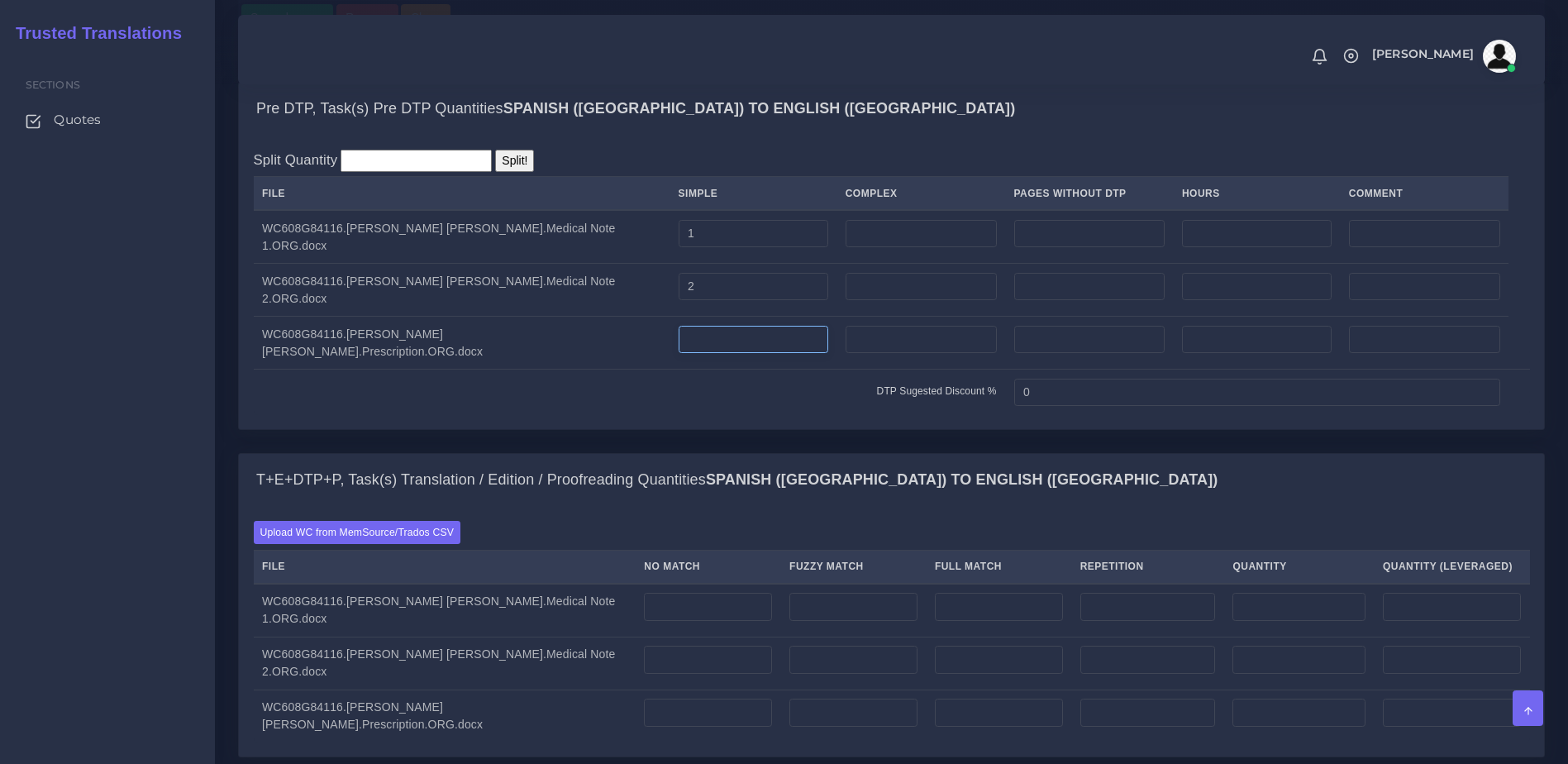
click at [693, 354] on input "number" at bounding box center [753, 340] width 149 height 28
type input "1"
click at [689, 415] on td "DTP Sugested Discount %" at bounding box center [630, 392] width 752 height 45
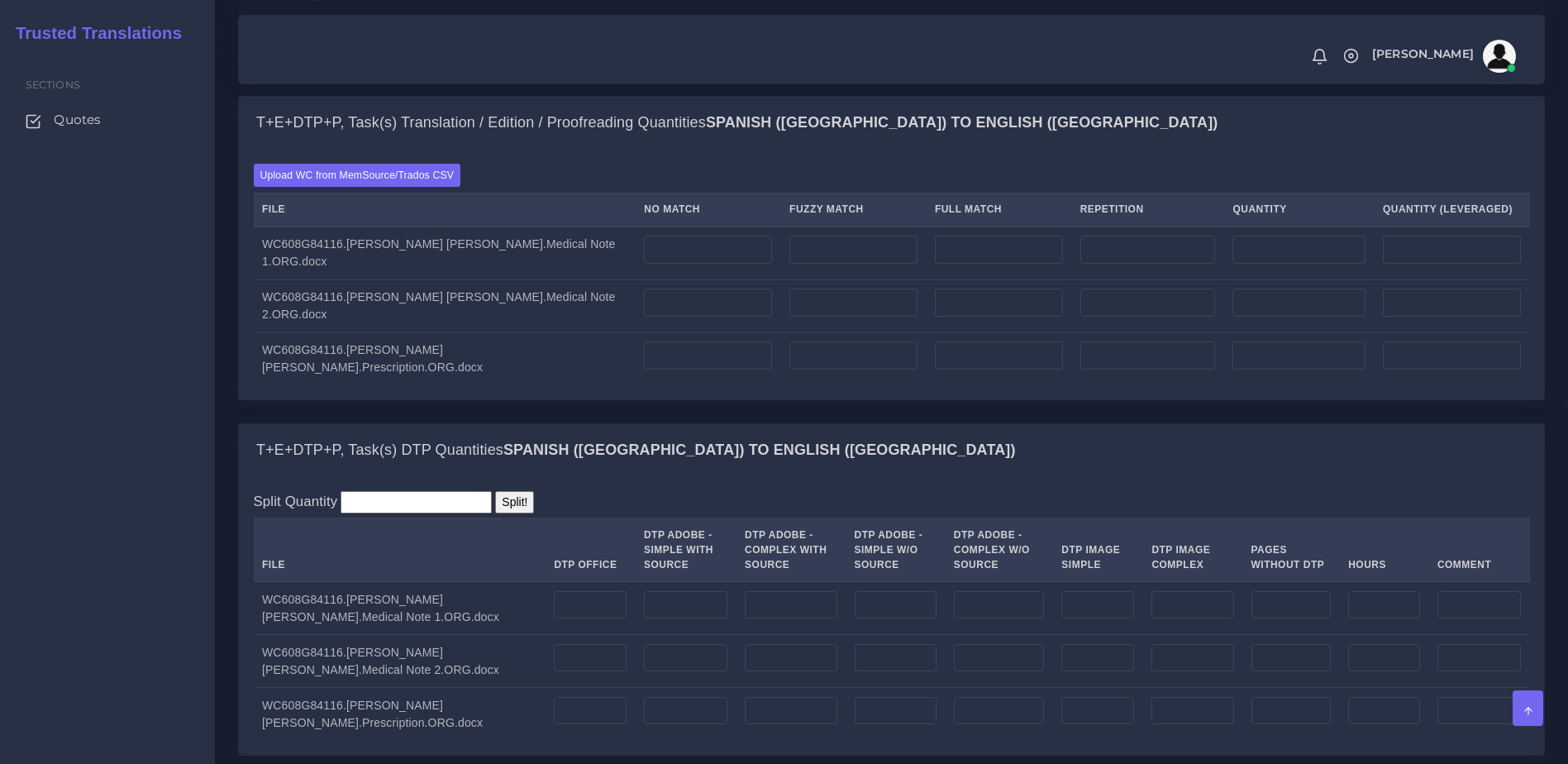
scroll to position [1505, 0]
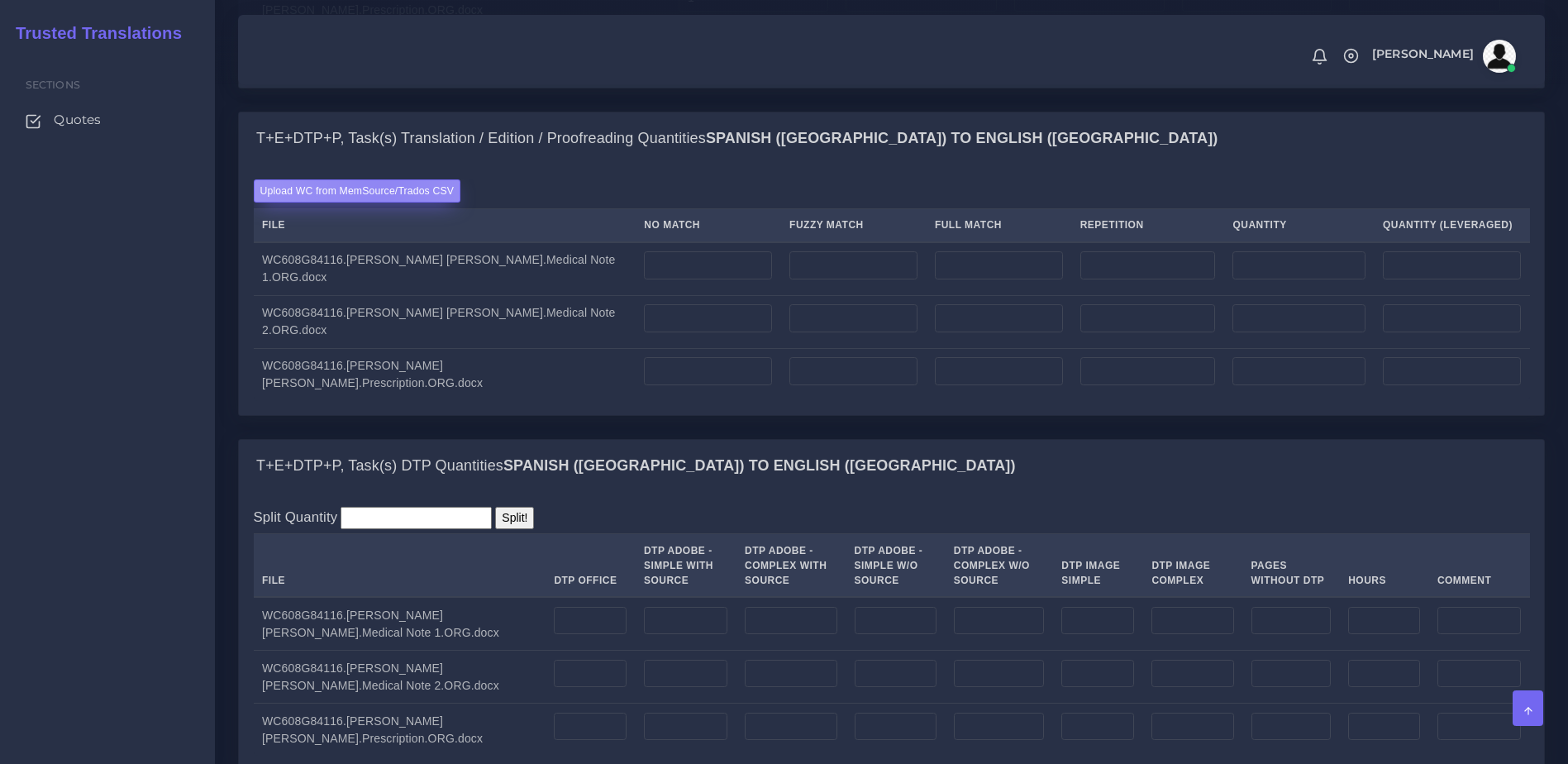
click at [383, 202] on label "Upload WC from MemSource/Trados CSV" at bounding box center [357, 190] width 207 height 22
click at [0, 0] on input "Upload WC from MemSource/Trados CSV" at bounding box center [0, 0] width 0 height 0
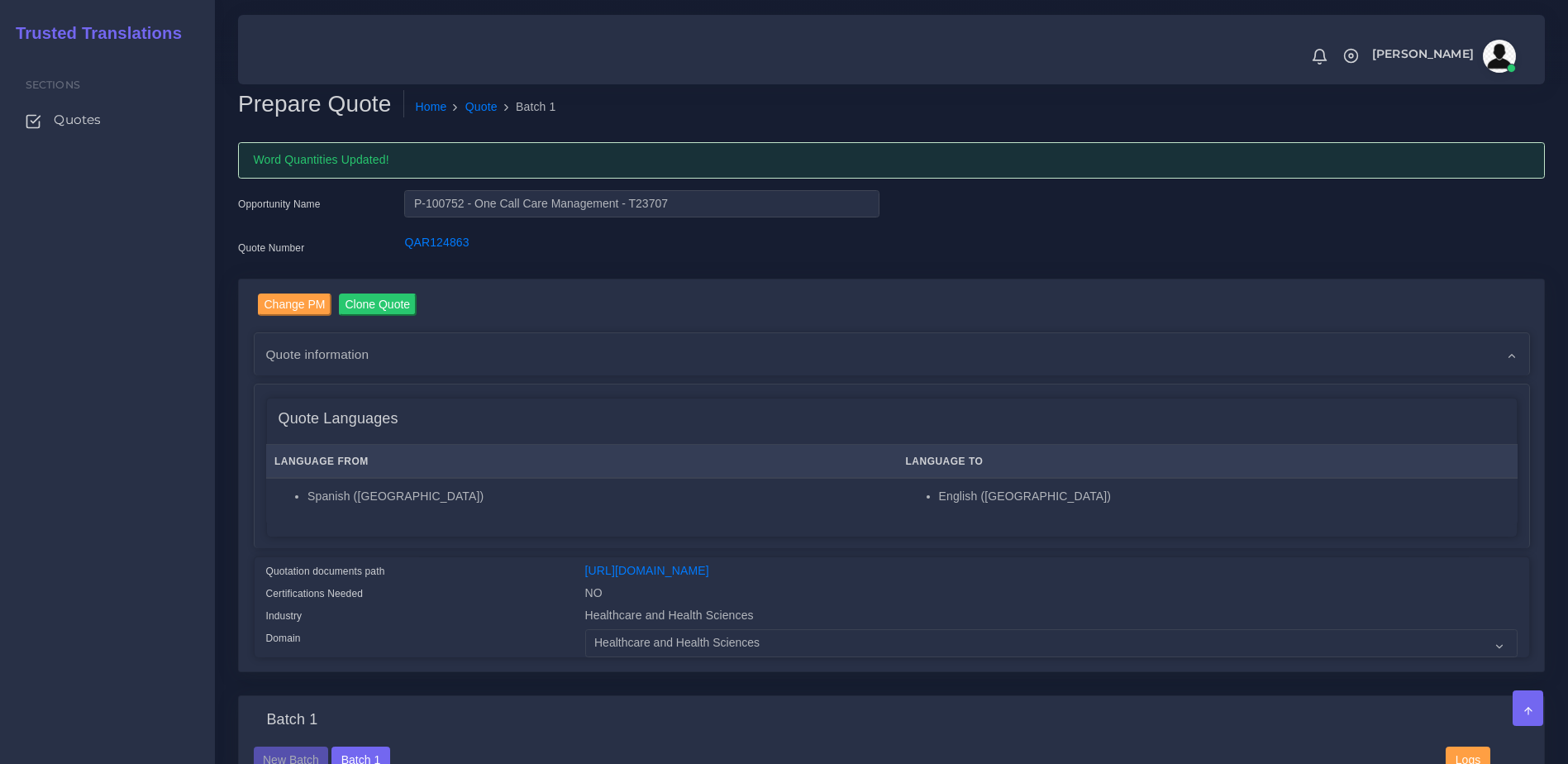
click at [131, 437] on div "Sections Quotes" at bounding box center [107, 408] width 215 height 712
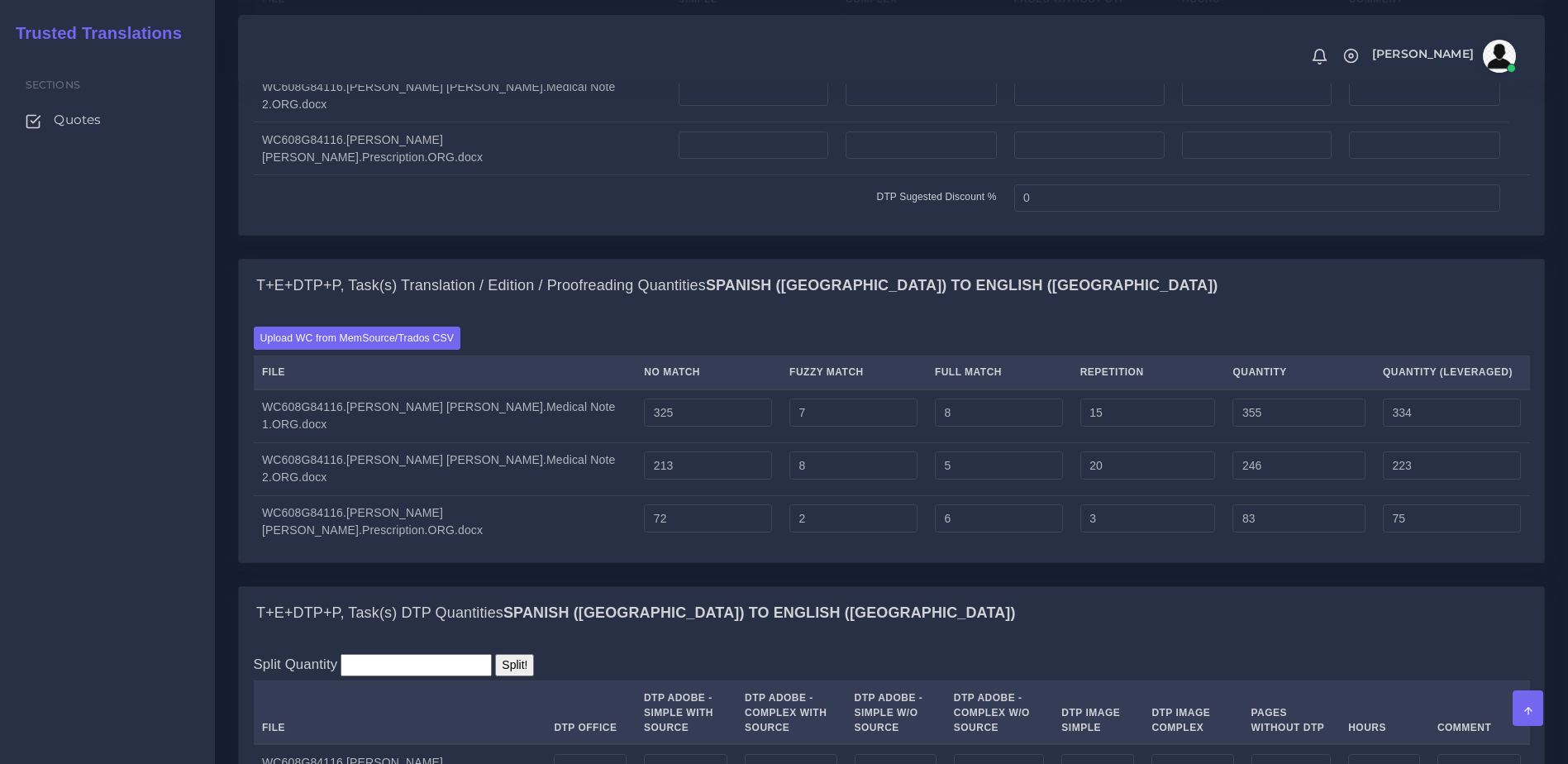
scroll to position [1255, 0]
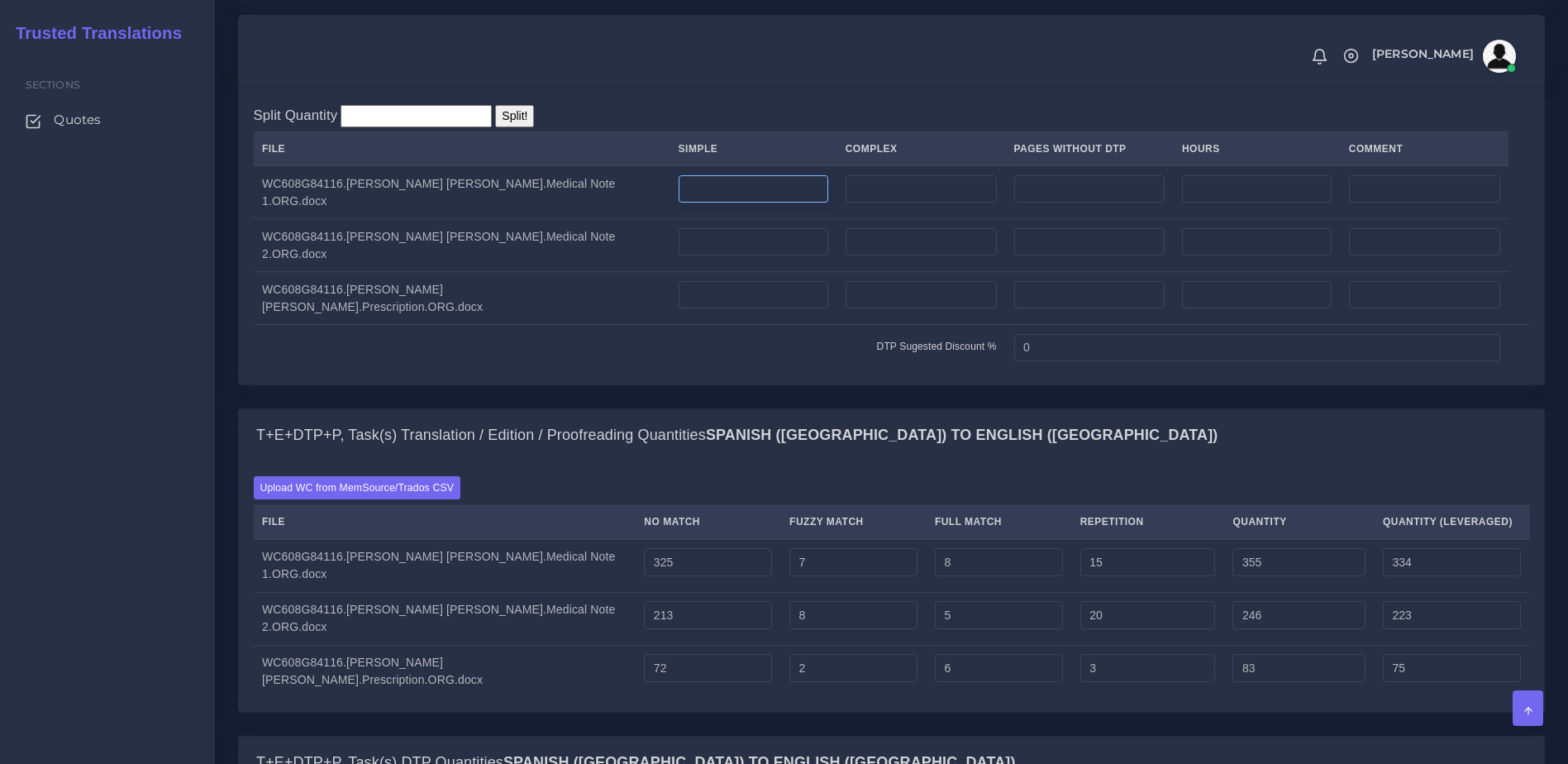
click at [734, 203] on input "number" at bounding box center [753, 189] width 149 height 28
type input "1"
click at [706, 256] on input "number" at bounding box center [753, 243] width 149 height 28
type input "2"
click at [698, 309] on input "number" at bounding box center [753, 295] width 149 height 28
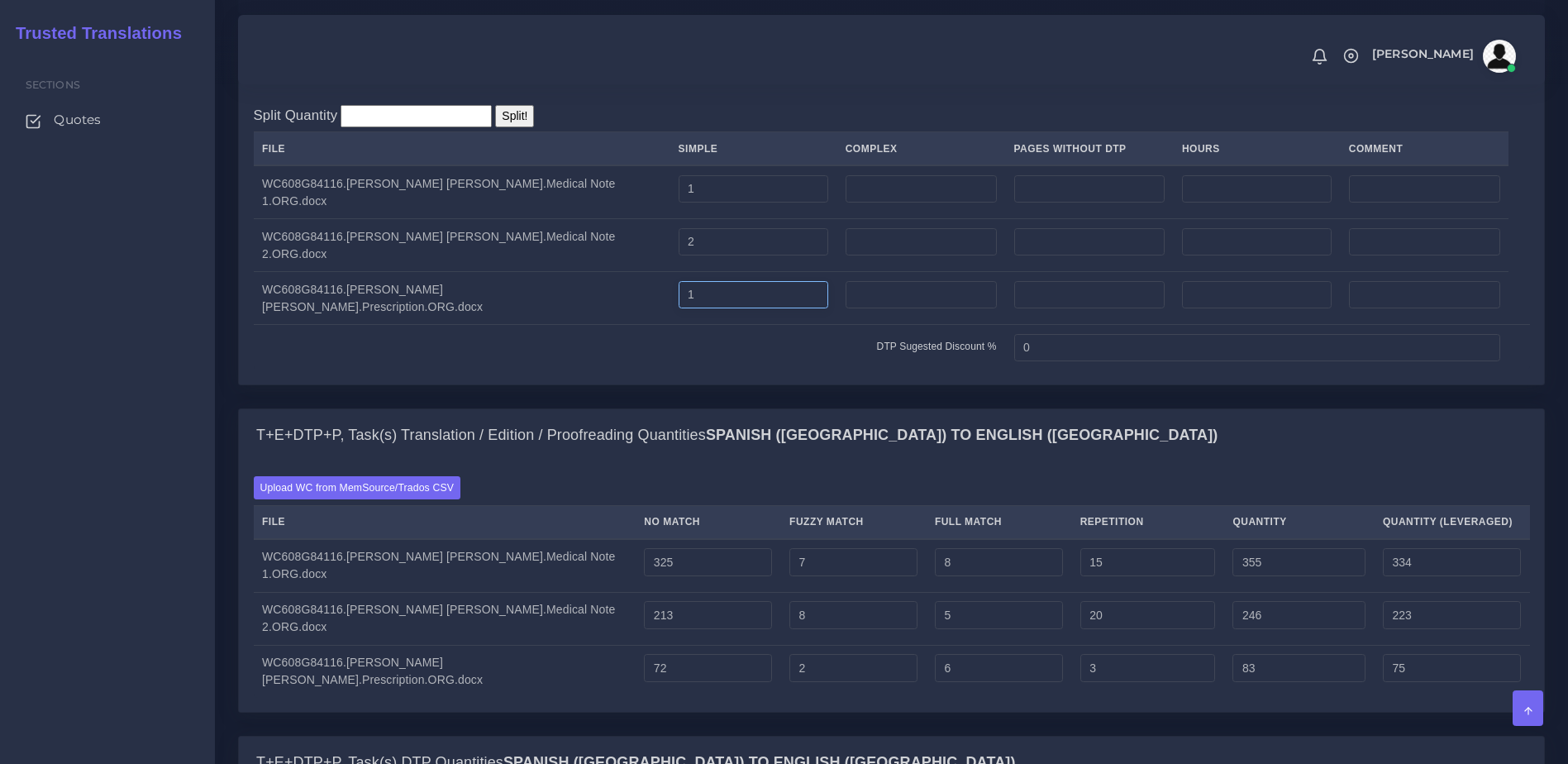
type input "1"
click at [698, 370] on td "DTP Sugested Discount %" at bounding box center [630, 347] width 752 height 45
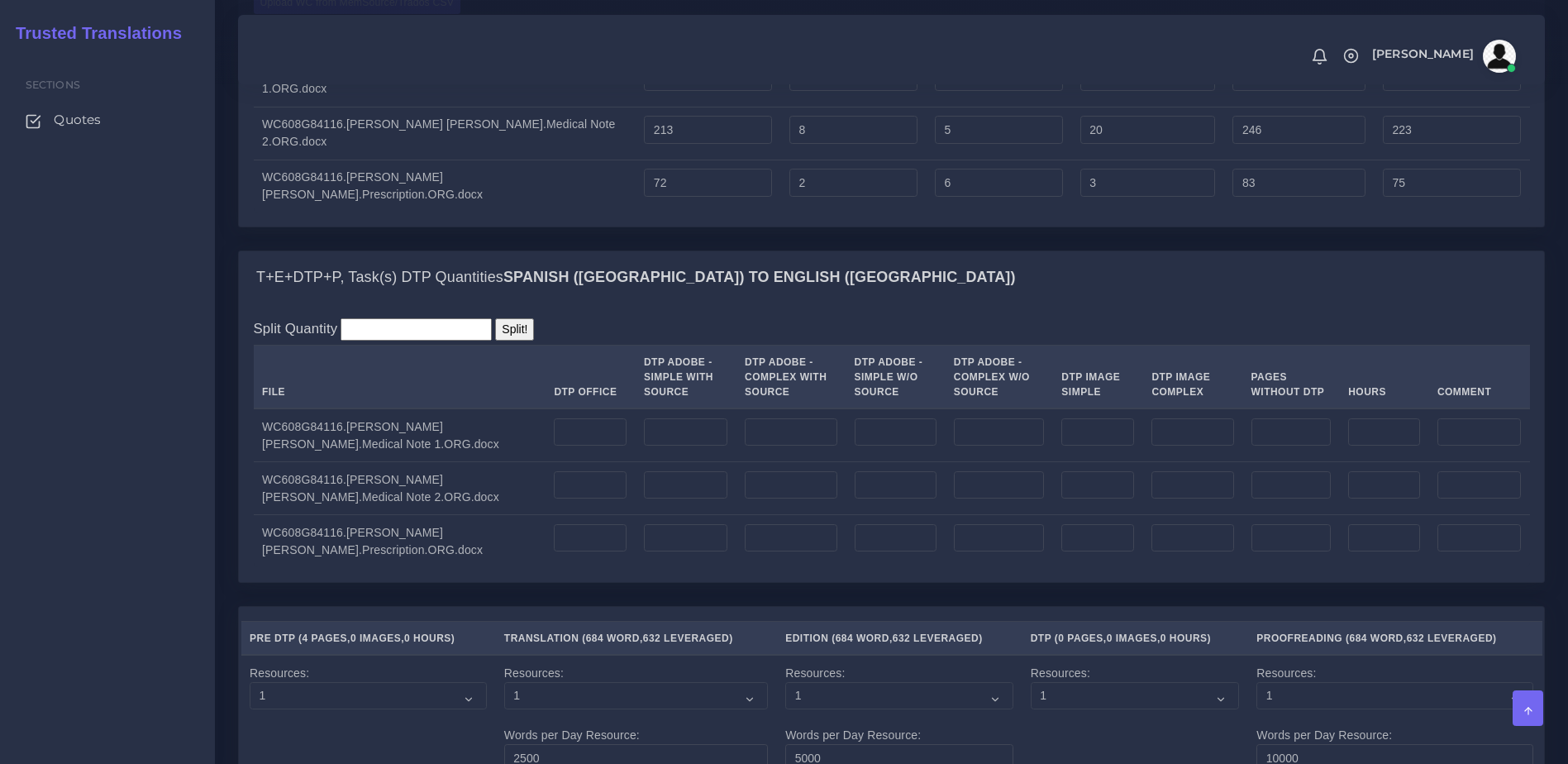
scroll to position [1776, 0]
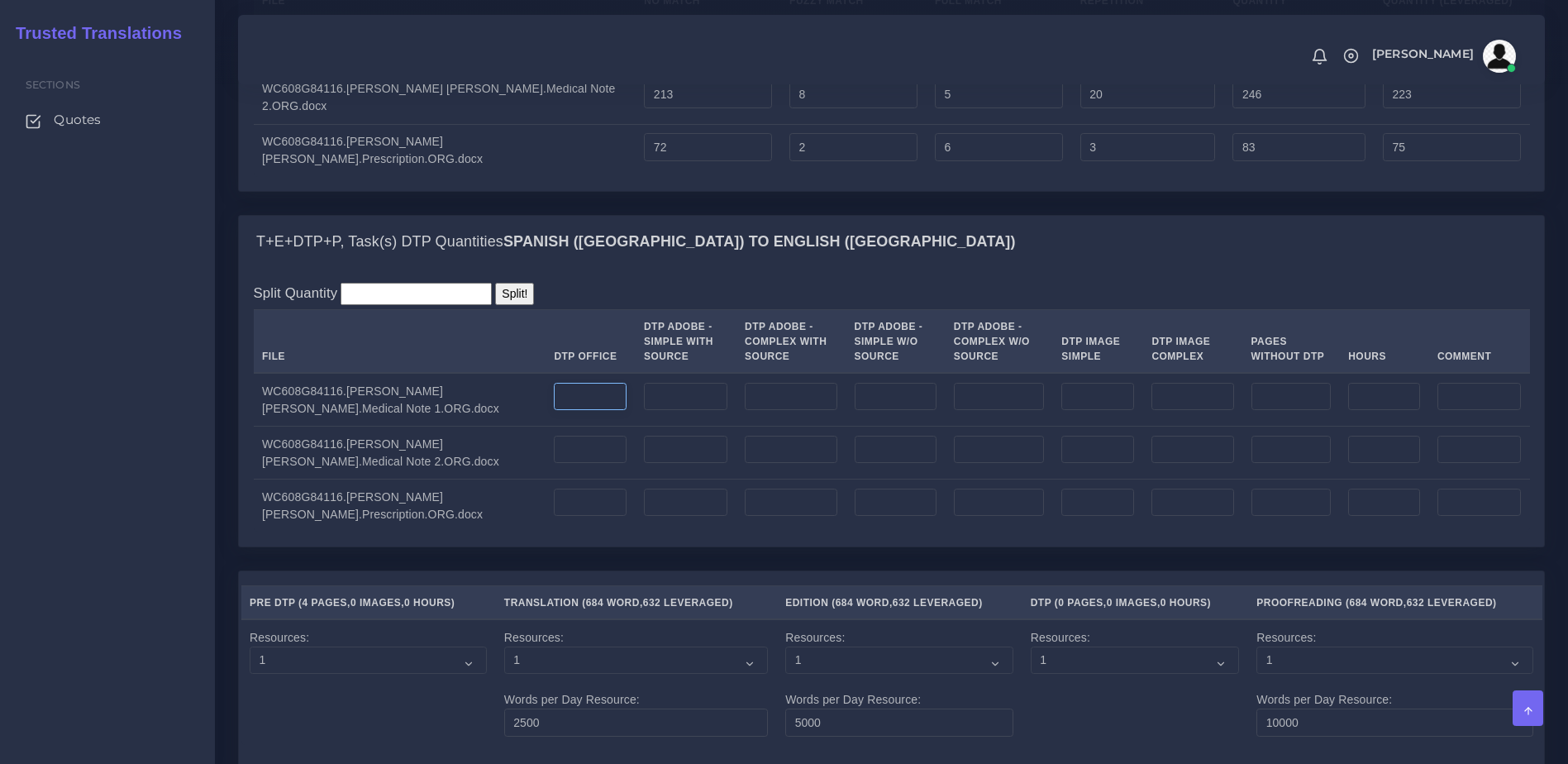
click at [553, 410] on input "number" at bounding box center [590, 397] width 73 height 28
type input "1"
drag, startPoint x: 525, startPoint y: 508, endPoint x: 541, endPoint y: 551, distance: 45.9
click at [545, 480] on td at bounding box center [590, 453] width 90 height 53
click at [553, 516] on input "number" at bounding box center [590, 503] width 73 height 28
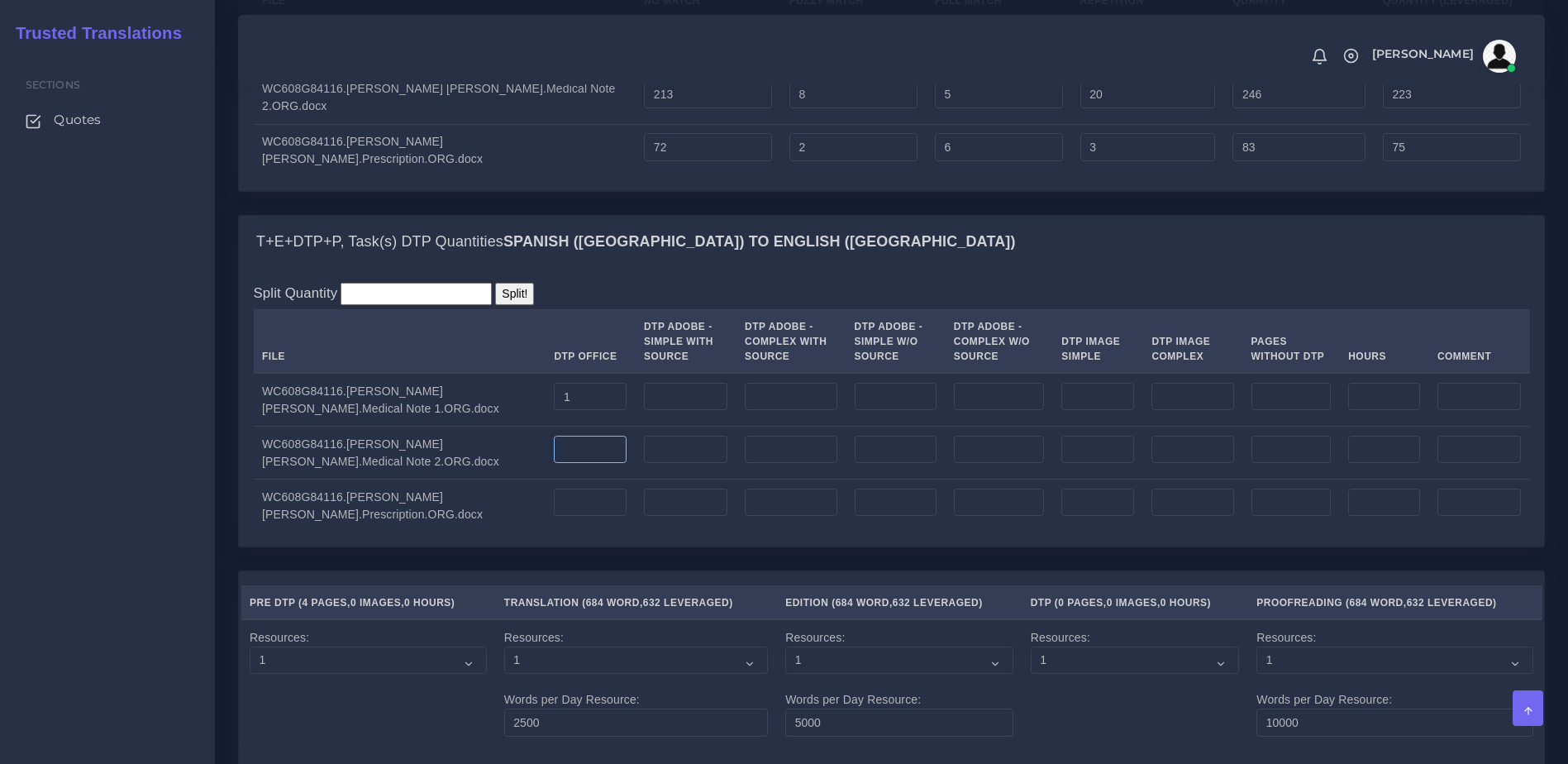
click at [553, 464] on input "number" at bounding box center [590, 450] width 73 height 28
type input "2"
drag, startPoint x: 542, startPoint y: 532, endPoint x: 547, endPoint y: 549, distance: 17.7
click at [553, 516] on input "number" at bounding box center [590, 503] width 73 height 28
type input "1"
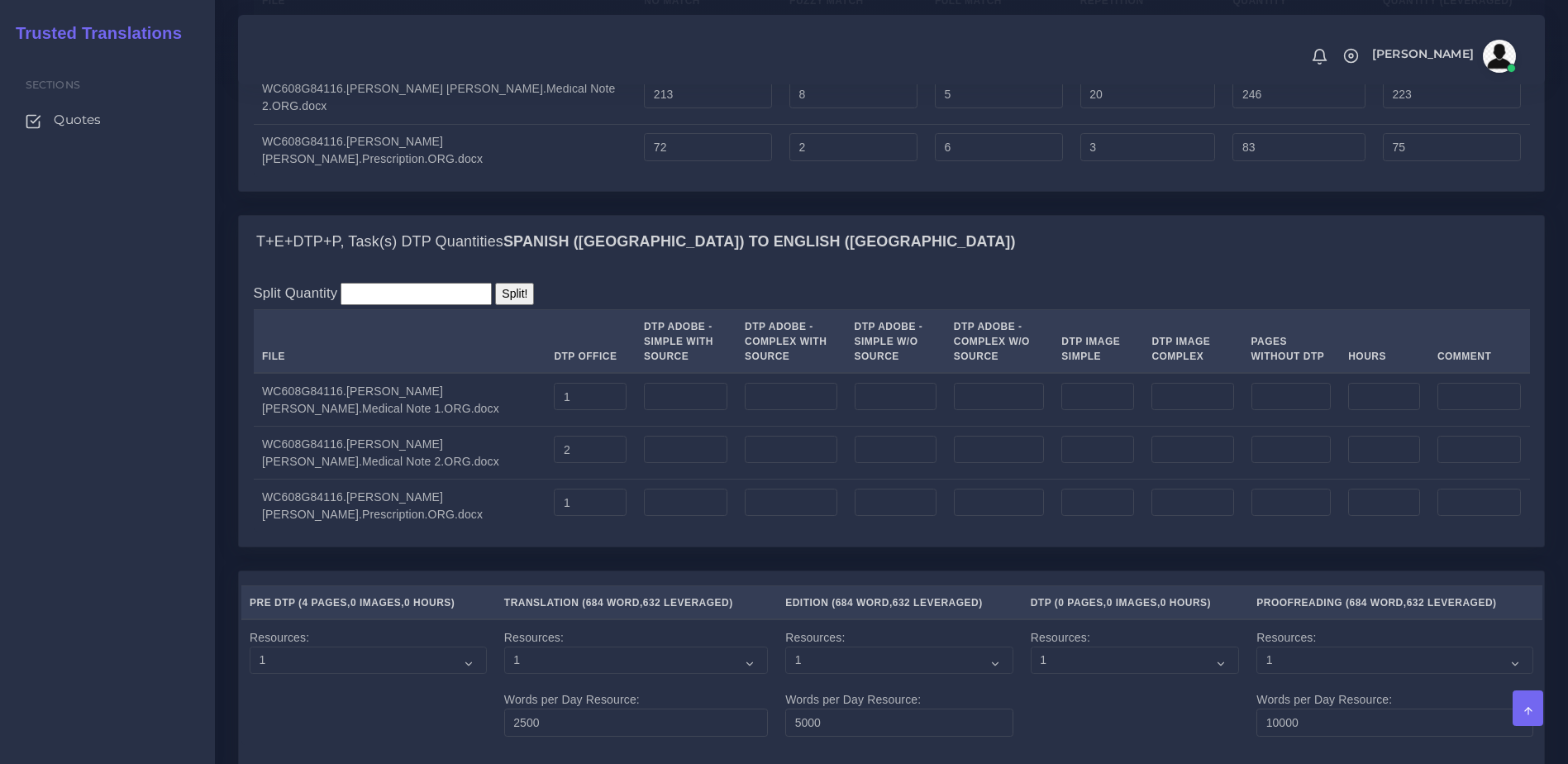
click at [612, 570] on div "T+E+DTP+P, Task(s) DTP Quantities Spanish (US) TO English (US) Split Quantity S…" at bounding box center [891, 393] width 1332 height 355
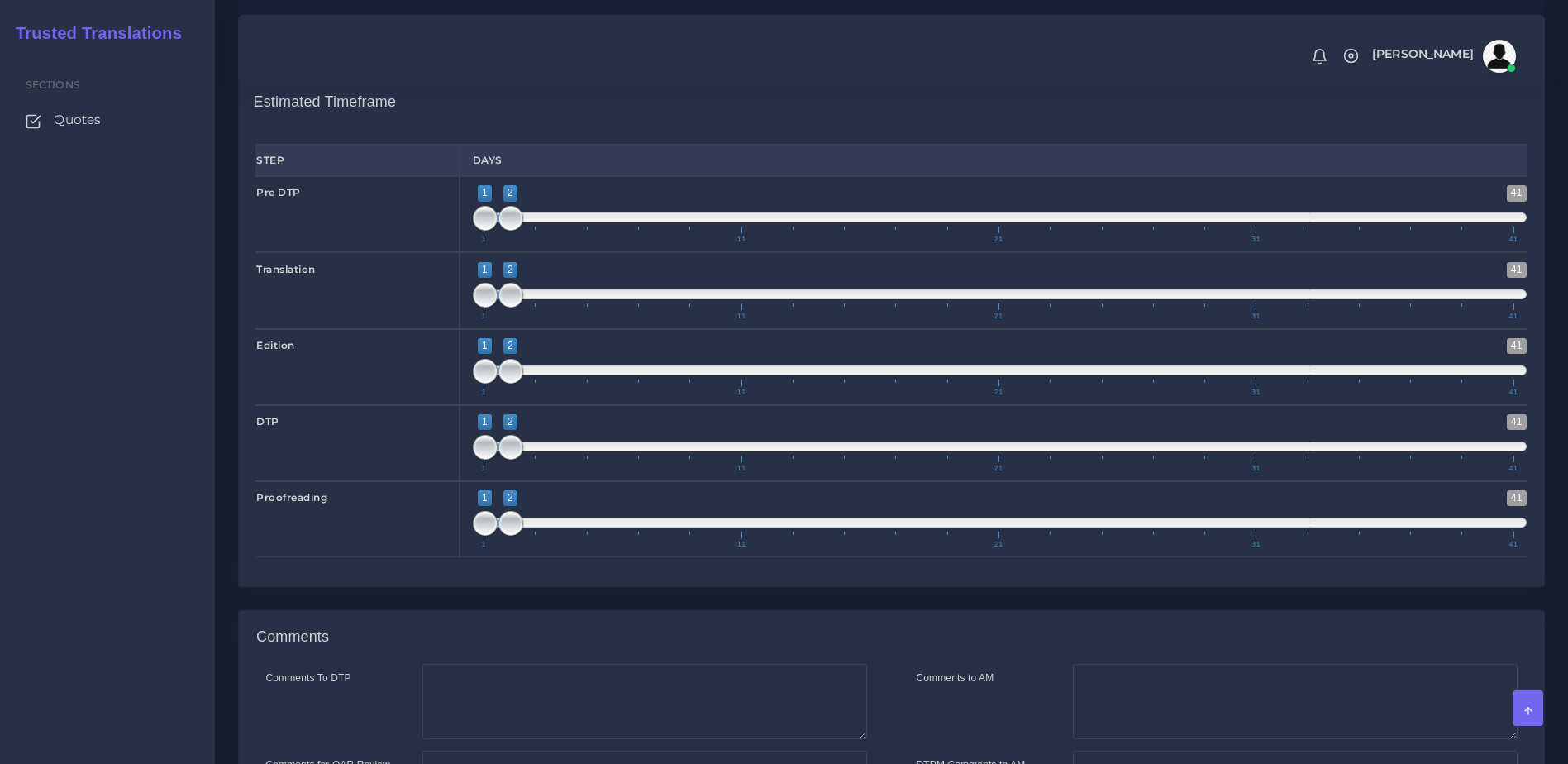
scroll to position [2702, 0]
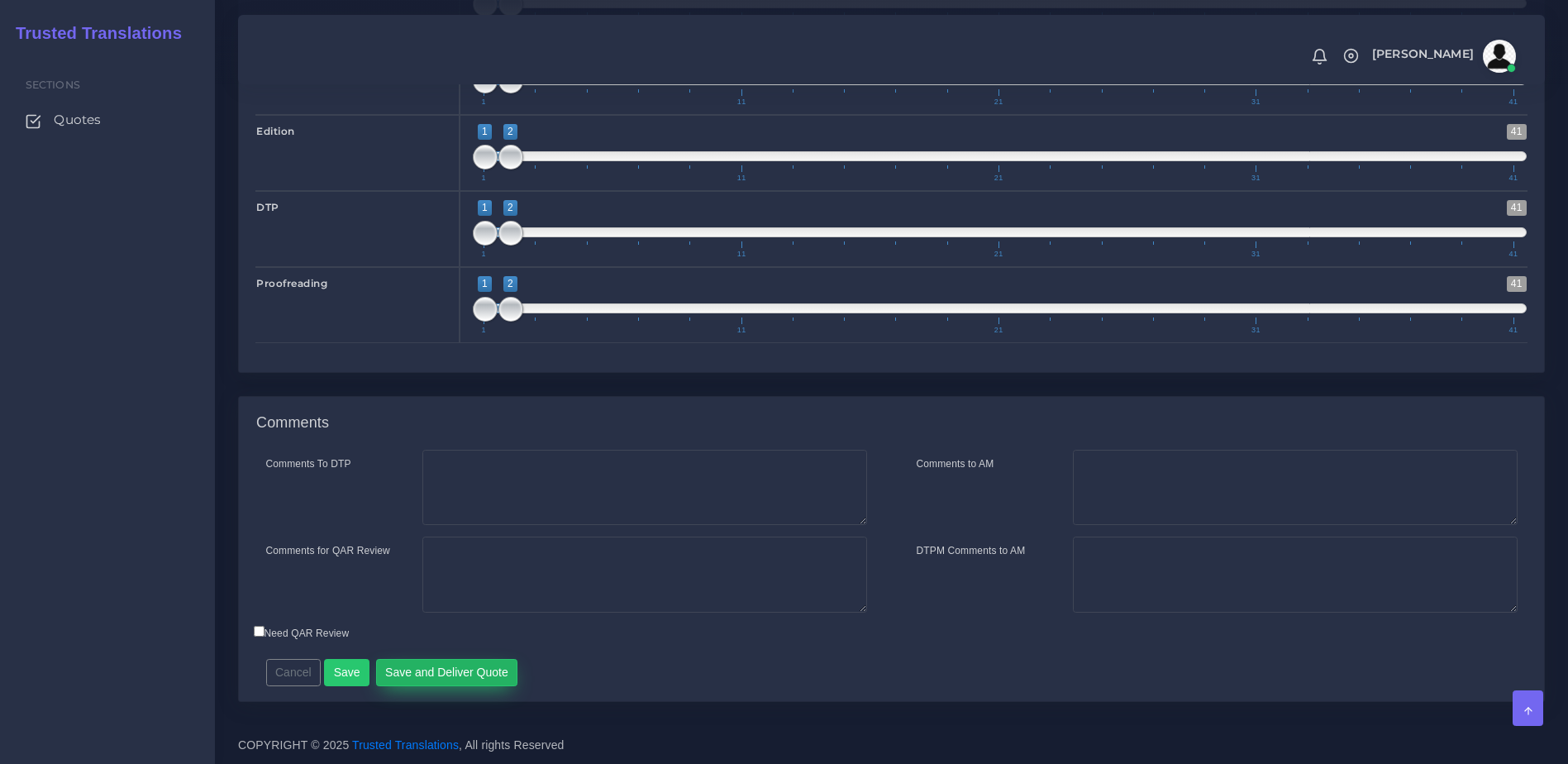
click at [480, 676] on button "Save and Deliver Quote" at bounding box center [447, 672] width 142 height 28
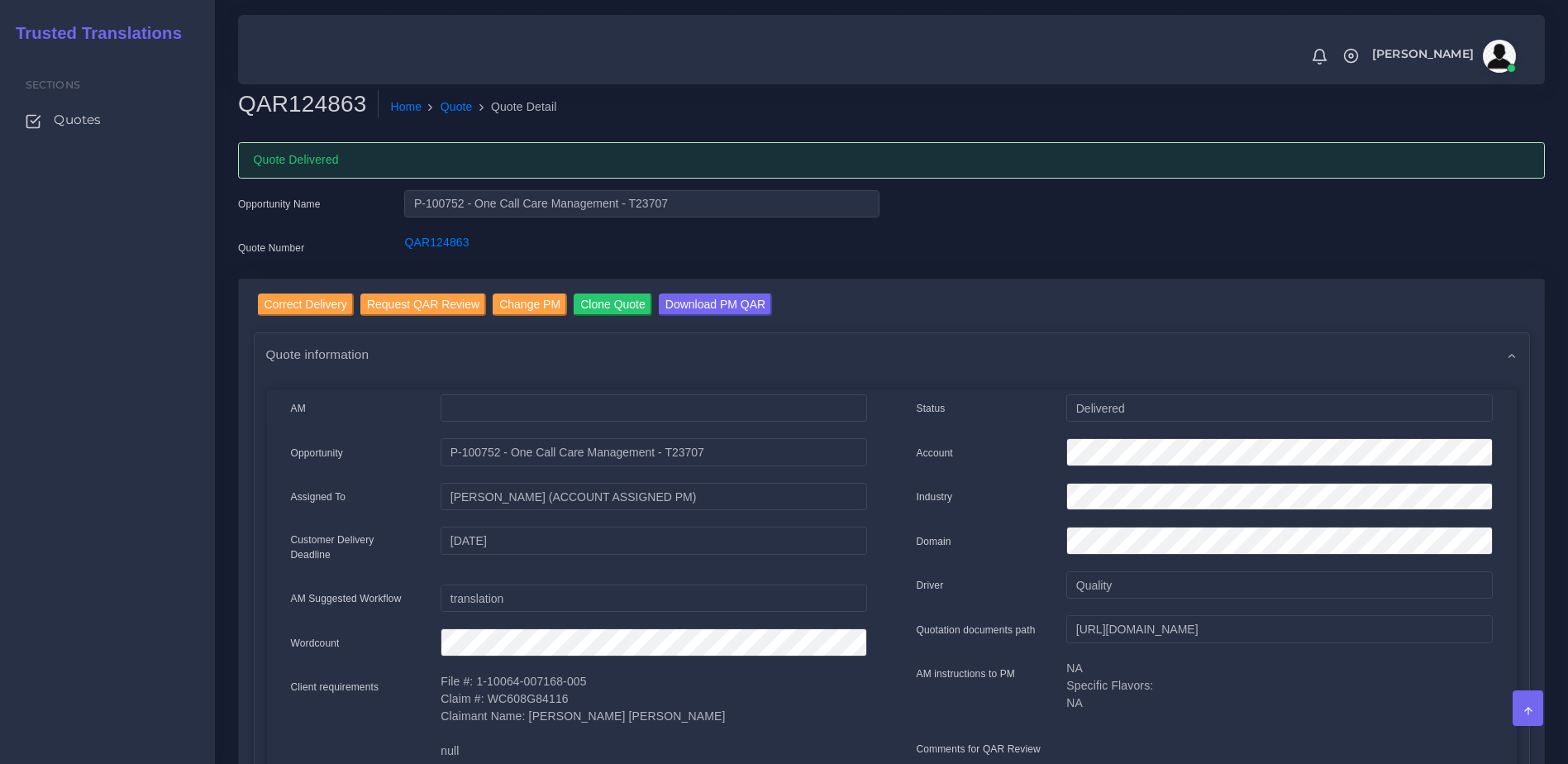
click at [1455, 305] on div "Correct Delivery Request QAR Review Change PM Clone Quote Download PM QAR" at bounding box center [900, 306] width 1285 height 27
